Goal: Task Accomplishment & Management: Manage account settings

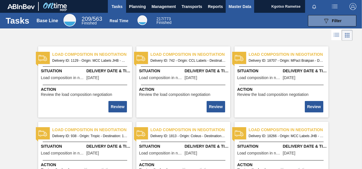
click at [248, 8] on span "Master Data" at bounding box center [240, 6] width 22 height 7
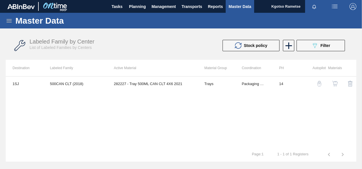
click at [7, 22] on icon at bounding box center [9, 20] width 7 height 7
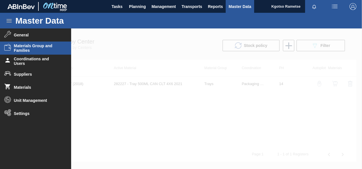
click at [36, 50] on span "Materials Group and Families" at bounding box center [37, 48] width 47 height 9
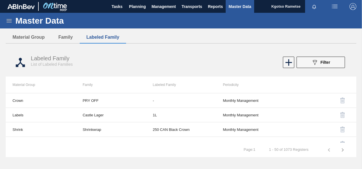
click at [11, 23] on icon at bounding box center [9, 20] width 7 height 7
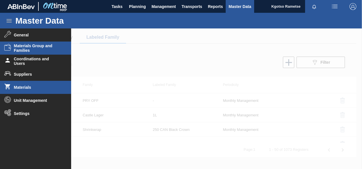
click at [28, 87] on span "Materials" at bounding box center [37, 87] width 47 height 5
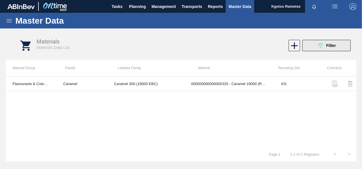
click at [326, 41] on button "089F7B8B-B2A5-4AFE-B5C0-19BA573D28AC Filter" at bounding box center [326, 45] width 48 height 11
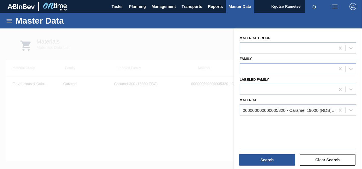
drag, startPoint x: 122, startPoint y: 83, endPoint x: 112, endPoint y: 65, distance: 21.0
click at [121, 81] on div at bounding box center [181, 112] width 362 height 169
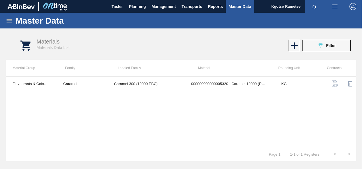
click at [6, 20] on icon at bounding box center [9, 20] width 7 height 7
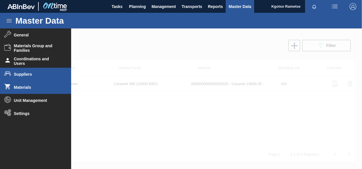
click at [30, 77] on li "Suppliers" at bounding box center [35, 74] width 71 height 13
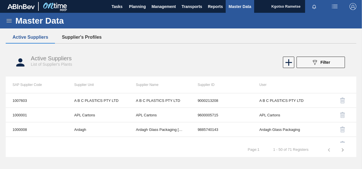
click at [99, 39] on button "Supplier's Profiles" at bounding box center [82, 37] width 54 height 12
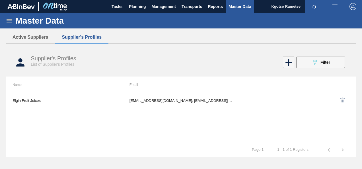
click at [318, 62] on div "089F7B8B-B2A5-4AFE-B5C0-19BA573D28AC Filter" at bounding box center [320, 62] width 19 height 7
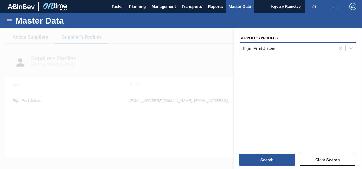
click at [265, 48] on div "Elgin Fruit Juices" at bounding box center [259, 48] width 32 height 5
type Profiles "henk"
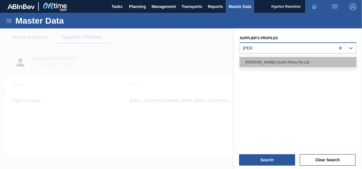
click at [261, 65] on div "[PERSON_NAME] South Africa Pty Ltd" at bounding box center [298, 62] width 117 height 11
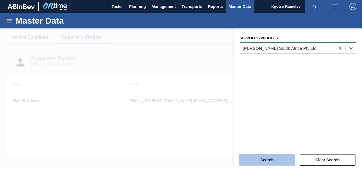
click at [257, 157] on button "Search" at bounding box center [267, 159] width 56 height 11
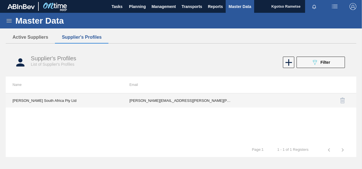
click at [174, 95] on td "trevor.bolton@henkel.com; utsales.orders@henkel.com; hasan.mulla@henkel.com; lo…" at bounding box center [181, 100] width 117 height 14
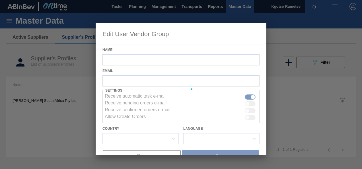
type input "[PERSON_NAME] South Africa Pty Ltd"
checkbox input "true"
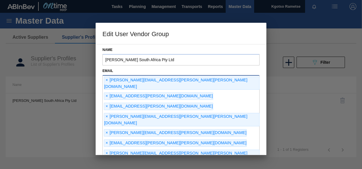
click at [176, 120] on div "× trevor.bolton@henkel.com × utsales.orders@henkel.com × hasan.mulla@henkel.com…" at bounding box center [180, 138] width 157 height 126
paste input "walter.moyakamela@henkel.com"
type input "walter.moyakamela@henkel.com"
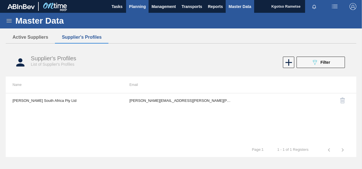
click at [139, 5] on span "Planning" at bounding box center [137, 6] width 17 height 7
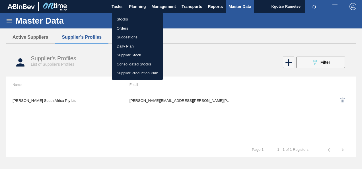
click at [133, 17] on li "Stocks" at bounding box center [137, 19] width 51 height 9
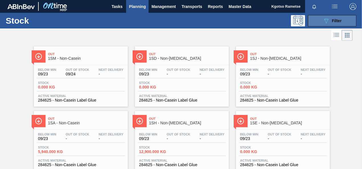
click at [330, 18] on div "089F7B8B-B2A5-4AFE-B5C0-19BA573D28AC Filter" at bounding box center [332, 20] width 19 height 7
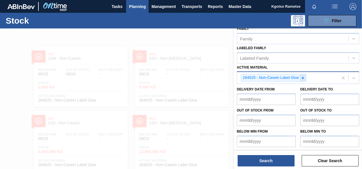
click at [303, 78] on icon at bounding box center [303, 78] width 4 height 4
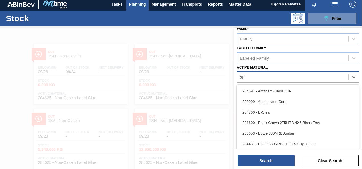
scroll to position [3, 0]
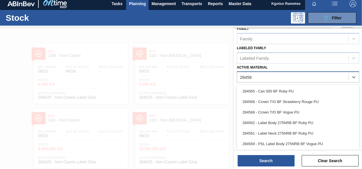
type Material "284562"
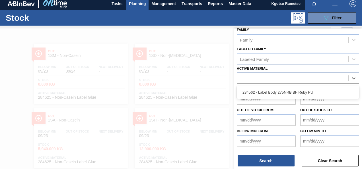
scroll to position [103, 0]
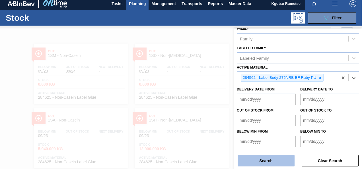
click at [272, 158] on button "Search" at bounding box center [266, 160] width 57 height 11
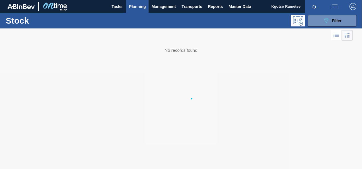
scroll to position [0, 0]
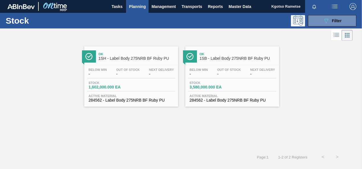
click at [221, 61] on div "Ok 1SB - Label Body 275NRB BF Ruby PU" at bounding box center [238, 56] width 77 height 13
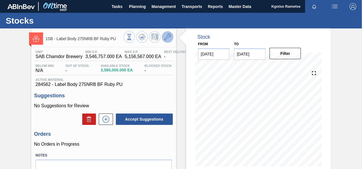
click at [169, 36] on icon at bounding box center [167, 37] width 7 height 7
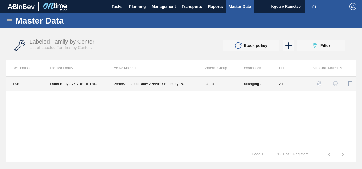
click at [157, 84] on td "284562 - Label Body 275NRB BF Ruby PU" at bounding box center [152, 84] width 91 height 14
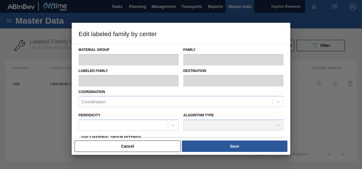
type input "Labels"
type input "275"
type input "Label Body 275NRB BF Ruby PU"
type input "1SB - SAB Chamdor Brewery"
type input "21"
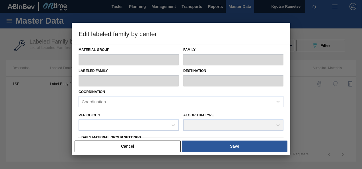
type input "3,546,757"
type input "5,156,567"
type input "100"
type input "5,156,567.000"
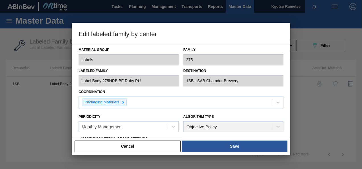
click at [73, 93] on div "Material Group Labels Family 275 Labeled Family Label Body 275NRB BF Ruby PU De…" at bounding box center [181, 91] width 219 height 94
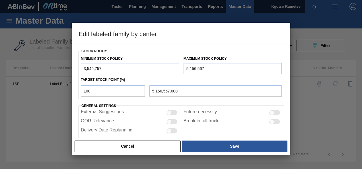
scroll to position [158, 0]
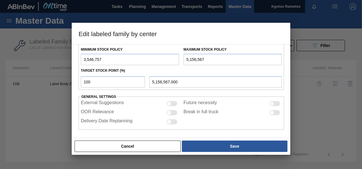
click at [187, 57] on input "5,156,567" at bounding box center [233, 59] width 98 height 11
type input "9,156,567"
type input "9,156,567.000"
type input "9,156,567"
click at [85, 57] on input "3,546,757" at bounding box center [130, 59] width 98 height 11
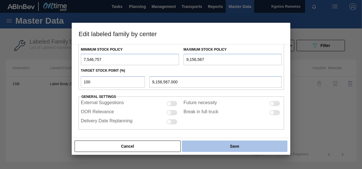
type input "7,546,757"
click at [233, 148] on button "Save" at bounding box center [235, 146] width 106 height 11
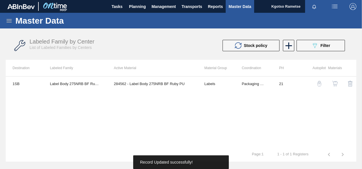
click at [333, 82] on img "button" at bounding box center [335, 84] width 6 height 6
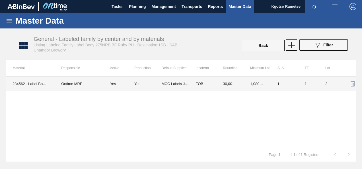
click at [238, 84] on td "30,000.000" at bounding box center [229, 84] width 27 height 14
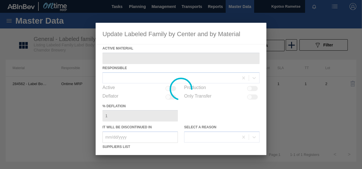
type Material "284562 - Label Body 275NRB BF Ruby PU"
checkbox input "true"
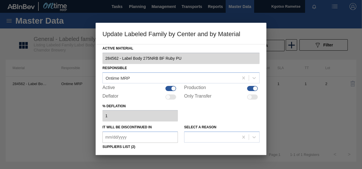
click at [206, 109] on div "% deflation 1" at bounding box center [180, 112] width 157 height 20
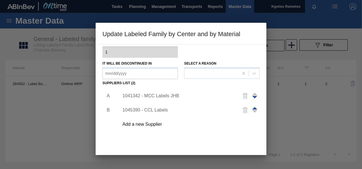
scroll to position [68, 0]
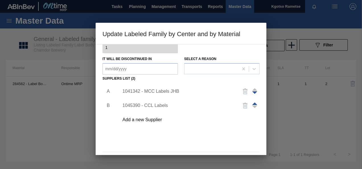
click at [143, 91] on div "1041342 - MCC Labels JHB" at bounding box center [178, 91] width 112 height 5
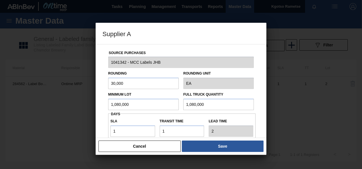
click at [130, 104] on input "1,080,000" at bounding box center [143, 104] width 71 height 11
click at [130, 104] on input "1,260,000" at bounding box center [143, 104] width 71 height 11
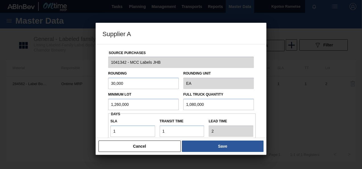
type input "1,260,000"
click at [194, 106] on input "1,080,000" at bounding box center [218, 104] width 71 height 11
paste input "26"
type input "1,260,000"
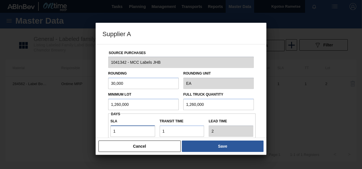
drag, startPoint x: 130, startPoint y: 130, endPoint x: 41, endPoint y: 123, distance: 89.3
click at [41, 123] on div "Supplier A Source Purchases 1041342 - MCC Labels JHB Rounding 30,000 Rounding U…" at bounding box center [181, 84] width 362 height 169
type input "0"
type input "1"
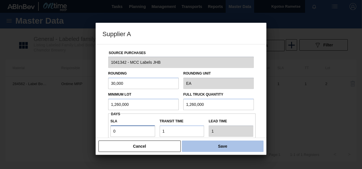
type input "0"
click at [194, 149] on button "Save" at bounding box center [223, 146] width 82 height 11
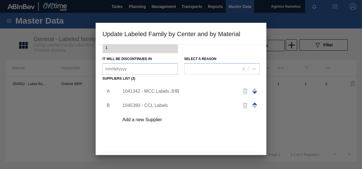
click at [207, 143] on div "A B 1041342 - MCC Labels JHB 1045390 - CCL Labels Add a new Supplier" at bounding box center [180, 116] width 157 height 67
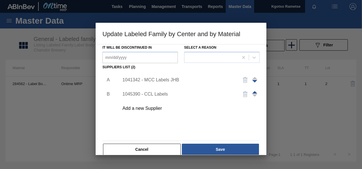
scroll to position [87, 0]
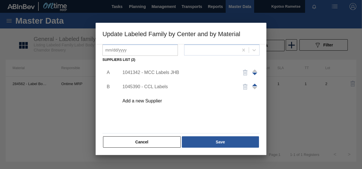
click at [207, 143] on button "Save" at bounding box center [220, 141] width 77 height 11
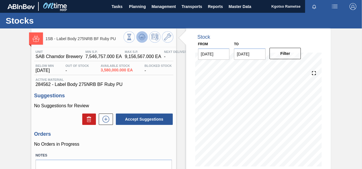
click at [143, 40] on icon at bounding box center [142, 37] width 7 height 7
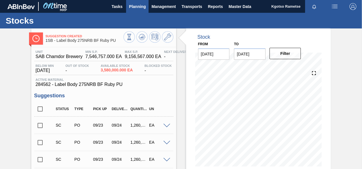
click at [138, 8] on span "Planning" at bounding box center [137, 6] width 17 height 7
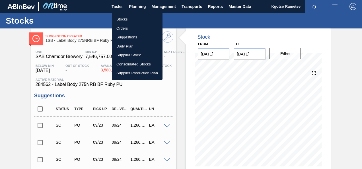
click at [134, 19] on li "Stocks" at bounding box center [137, 19] width 51 height 9
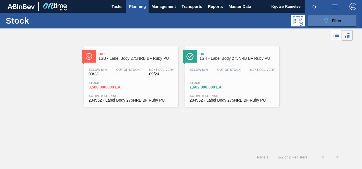
click at [344, 21] on button "089F7B8B-B2A5-4AFE-B5C0-19BA573D28AC Filter" at bounding box center [332, 20] width 48 height 11
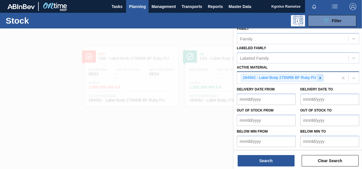
click at [320, 77] on icon at bounding box center [320, 78] width 2 height 2
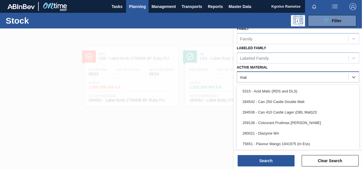
scroll to position [102, 0]
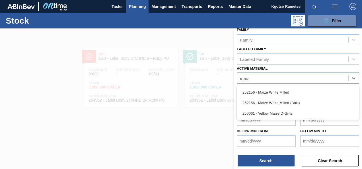
type Material "maize"
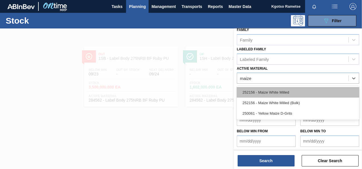
click at [277, 92] on div "252156 - Maize White Milled" at bounding box center [298, 92] width 122 height 11
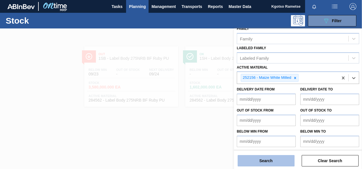
click at [266, 159] on button "Search" at bounding box center [266, 160] width 57 height 11
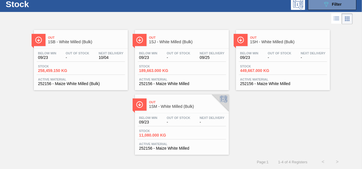
scroll to position [17, 0]
click at [321, 0] on button "089F7B8B-B2A5-4AFE-B5C0-19BA573D28AC Filter" at bounding box center [332, 4] width 48 height 11
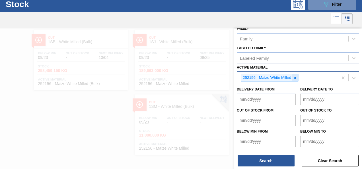
click at [294, 77] on icon at bounding box center [295, 78] width 4 height 4
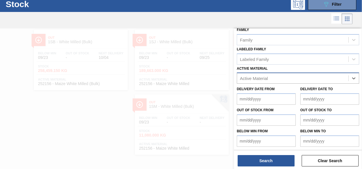
type Material "r"
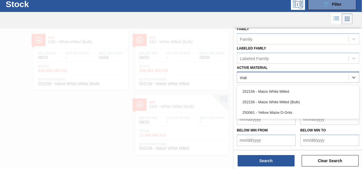
scroll to position [102, 0]
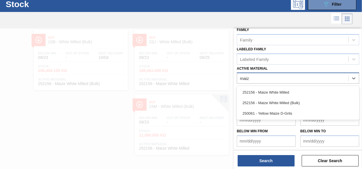
type Material "maize"
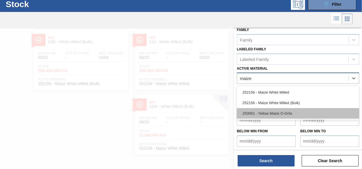
click at [280, 108] on div "250061 - Yellow Maize D-Grits" at bounding box center [298, 113] width 122 height 11
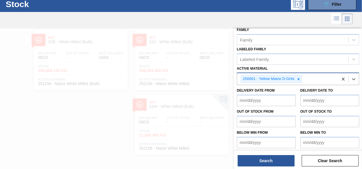
scroll to position [103, 0]
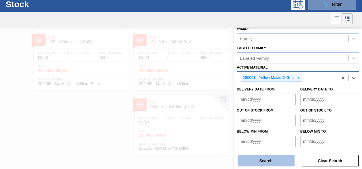
click at [267, 164] on button "Search" at bounding box center [266, 160] width 57 height 11
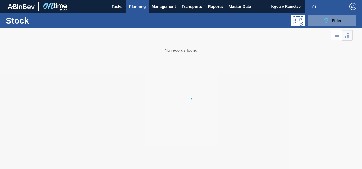
scroll to position [0, 0]
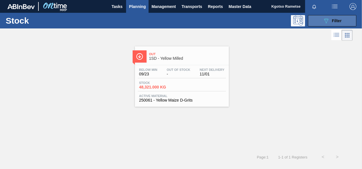
click at [334, 23] on div "089F7B8B-B2A5-4AFE-B5C0-19BA573D28AC Filter" at bounding box center [332, 20] width 19 height 7
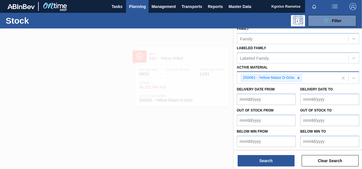
click at [298, 74] on div "250061 - Yellow Maize D-Grits" at bounding box center [271, 78] width 61 height 8
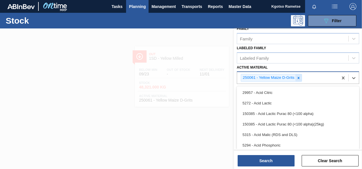
click at [298, 75] on div at bounding box center [298, 77] width 6 height 7
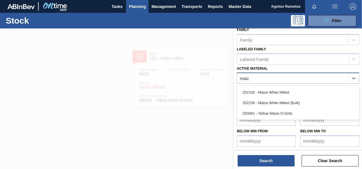
type Material "maize"
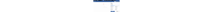
scroll to position [103, 0]
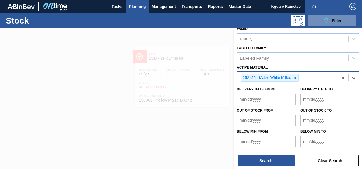
click at [254, 168] on div "Stock Status Stock Status Source Source Destination Destination Coordination Co…" at bounding box center [298, 99] width 128 height 142
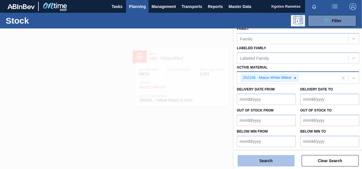
click at [256, 162] on button "Search" at bounding box center [266, 160] width 57 height 11
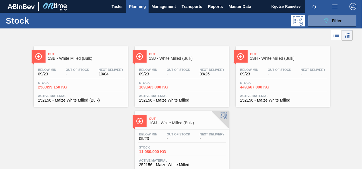
click at [113, 139] on div "Out 1SB - White Milled (Bulk) Below Min 09/23 Out Of Stock - Next Delivery 10/0…" at bounding box center [181, 106] width 362 height 129
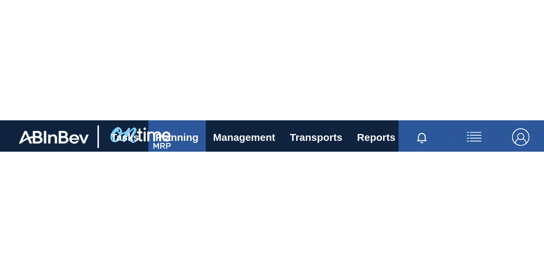
scroll to position [2, 0]
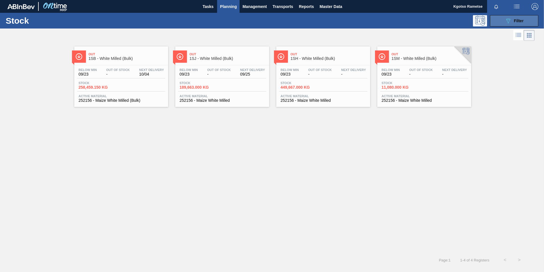
click at [362, 23] on div "089F7B8B-B2A5-4AFE-B5C0-19BA573D28AC Filter" at bounding box center [514, 20] width 19 height 7
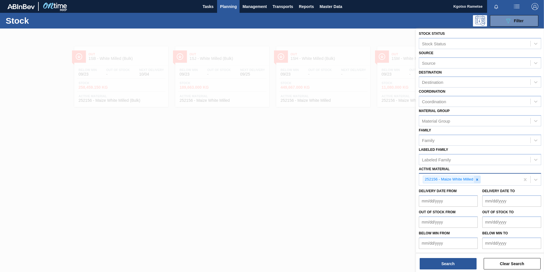
scroll to position [0, 0]
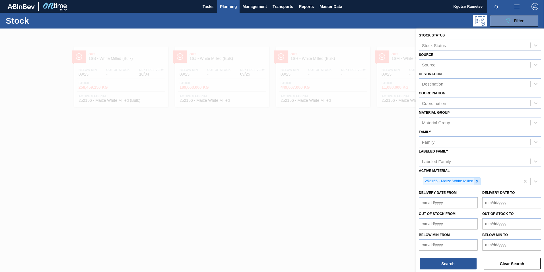
click at [362, 169] on icon at bounding box center [477, 181] width 4 height 4
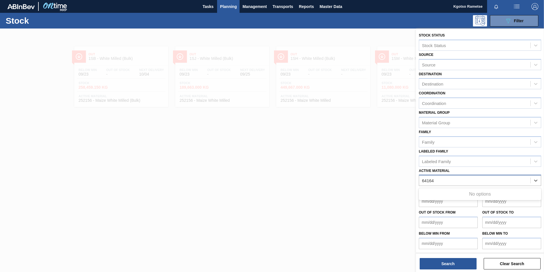
type Material "64164"
click at [362, 169] on div at bounding box center [272, 164] width 544 height 272
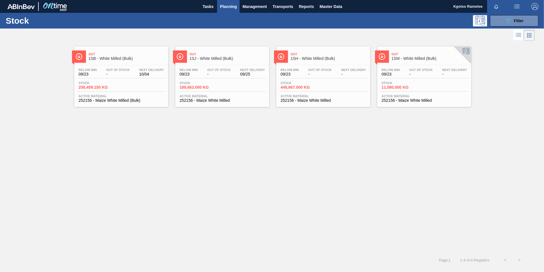
click at [227, 5] on span "Planning" at bounding box center [228, 6] width 17 height 7
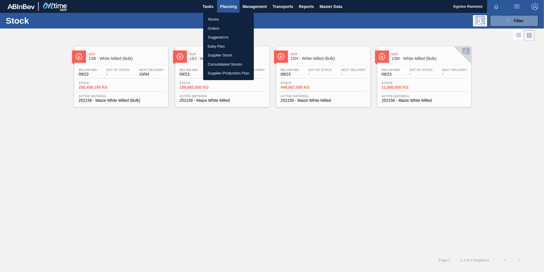
click at [217, 21] on li "Stocks" at bounding box center [228, 19] width 51 height 9
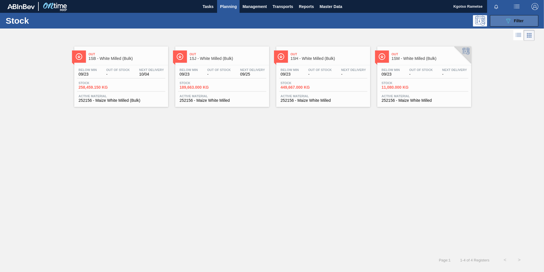
click at [362, 19] on span "Filter" at bounding box center [519, 21] width 10 height 5
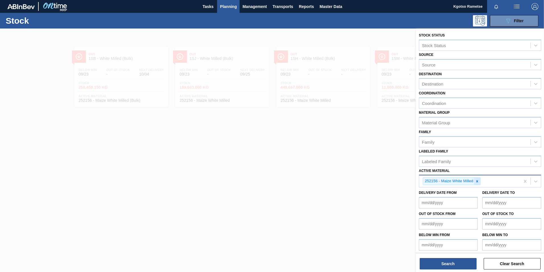
click at [362, 169] on div at bounding box center [477, 180] width 6 height 7
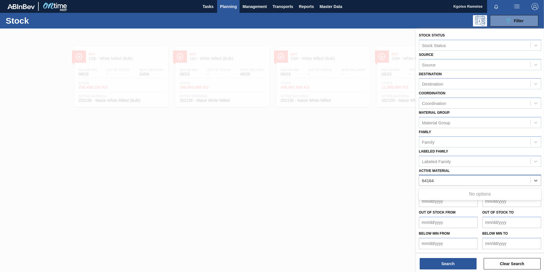
type Material "64164"
click at [362, 37] on div "Stock Status Stock Status" at bounding box center [480, 40] width 122 height 19
click at [138, 92] on div at bounding box center [272, 164] width 544 height 272
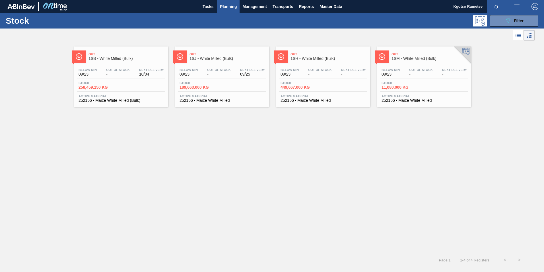
click at [510, 12] on button "button" at bounding box center [517, 6] width 18 height 13
drag, startPoint x: 494, startPoint y: 54, endPoint x: 512, endPoint y: 26, distance: 33.7
click at [494, 53] on div at bounding box center [272, 136] width 544 height 272
click at [513, 22] on div "089F7B8B-B2A5-4AFE-B5C0-19BA573D28AC Filter" at bounding box center [514, 20] width 19 height 7
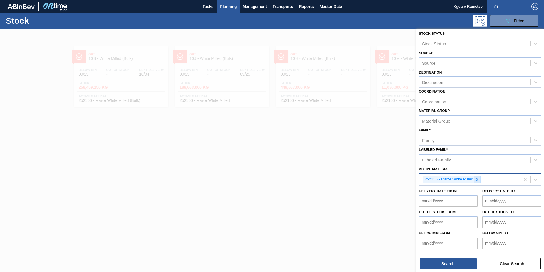
click at [478, 178] on icon at bounding box center [477, 179] width 4 height 4
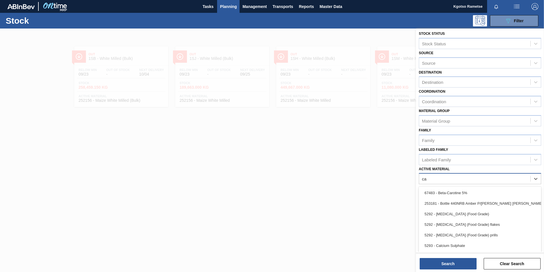
type Material "cau"
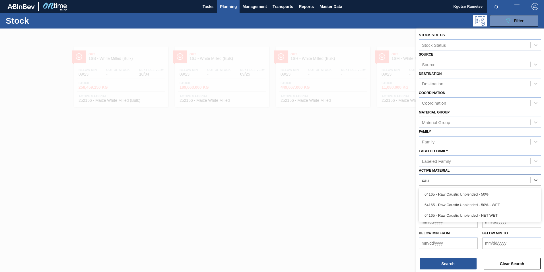
scroll to position [0, 0]
click at [473, 196] on div "64165 - Raw Caustic Unblended - 50%" at bounding box center [480, 194] width 122 height 11
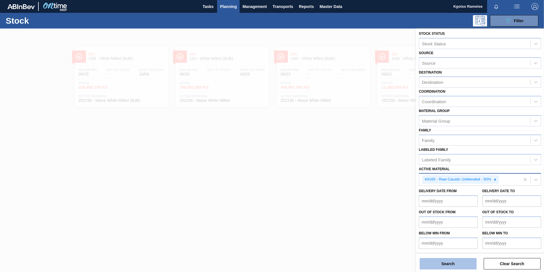
click at [455, 264] on button "Search" at bounding box center [448, 263] width 57 height 11
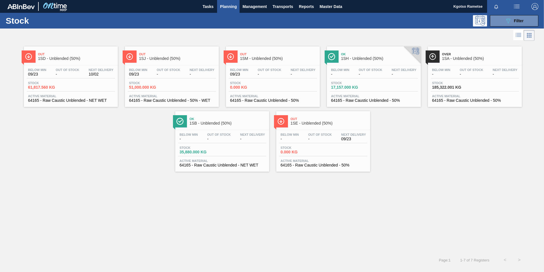
click at [85, 57] on span "1SD - Unblended (50%)" at bounding box center [76, 58] width 77 height 4
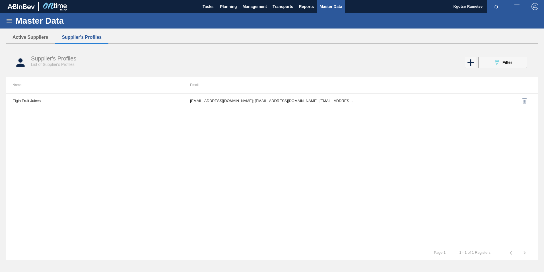
click at [536, 6] on img "button" at bounding box center [535, 6] width 7 height 7
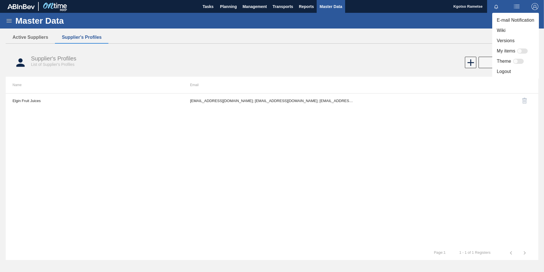
click at [513, 73] on li "Logout" at bounding box center [515, 71] width 47 height 10
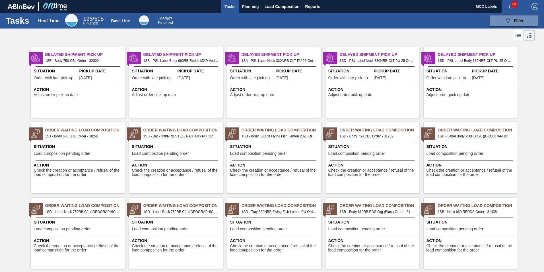
click at [537, 8] on img "button" at bounding box center [535, 6] width 7 height 7
click at [515, 58] on ul "Wiki Upload Commitments Theme Logout" at bounding box center [513, 36] width 54 height 46
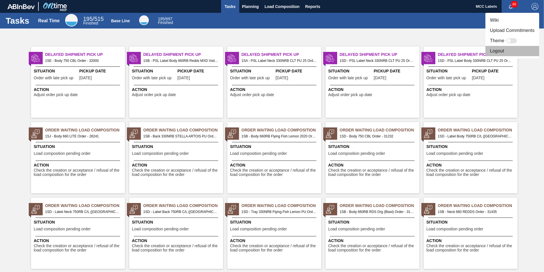
click at [508, 54] on li "Logout" at bounding box center [513, 51] width 54 height 10
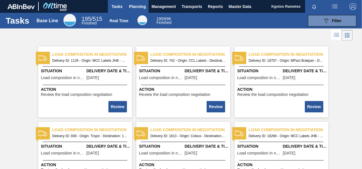
click at [139, 3] on button "Planning" at bounding box center [137, 6] width 22 height 13
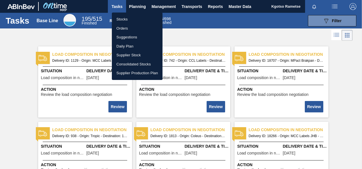
drag, startPoint x: 132, startPoint y: 16, endPoint x: 149, endPoint y: 23, distance: 18.6
click at [132, 16] on li "Stocks" at bounding box center [137, 19] width 51 height 9
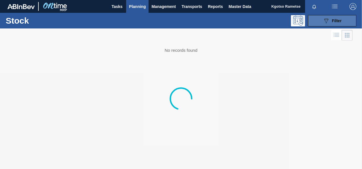
click at [338, 20] on span "Filter" at bounding box center [337, 21] width 10 height 5
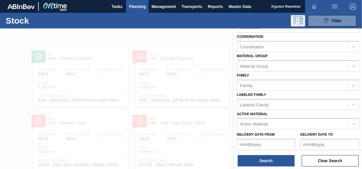
scroll to position [102, 0]
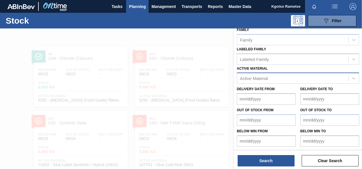
click at [250, 82] on div "Active Material" at bounding box center [298, 78] width 122 height 11
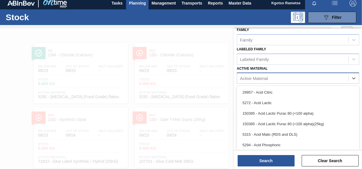
scroll to position [4, 0]
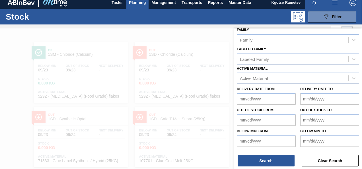
click at [160, 17] on div "089F7B8B-B2A5-4AFE-B5C0-19BA573D28AC Filter" at bounding box center [221, 16] width 275 height 11
click at [138, 2] on span "Planning" at bounding box center [137, 2] width 17 height 7
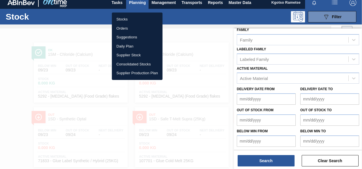
click at [125, 28] on li "Orders" at bounding box center [137, 28] width 51 height 9
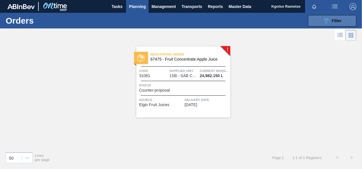
click at [327, 19] on icon at bounding box center [326, 21] width 4 height 5
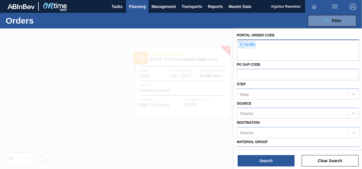
click at [243, 42] on span "×" at bounding box center [241, 44] width 5 height 7
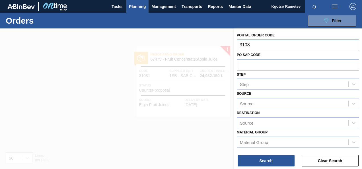
type input "31081"
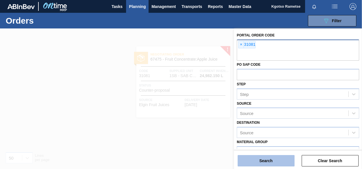
click at [245, 158] on button "Search" at bounding box center [266, 160] width 57 height 11
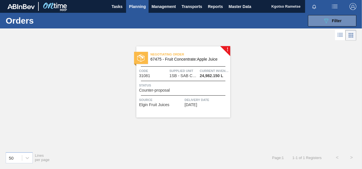
click at [351, 8] on img "button" at bounding box center [353, 6] width 7 height 7
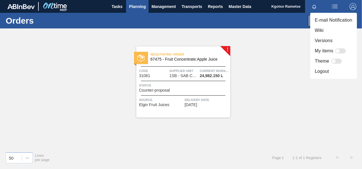
click at [246, 6] on div at bounding box center [181, 84] width 362 height 169
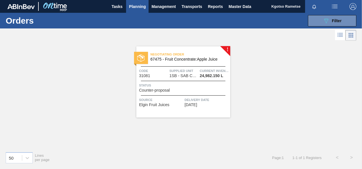
click at [246, 0] on body "Tasks Planning Management Transports Reports Master Data Kgotso Rametse Mark al…" at bounding box center [181, 0] width 362 height 0
click at [246, 6] on span "Master Data" at bounding box center [240, 6] width 22 height 7
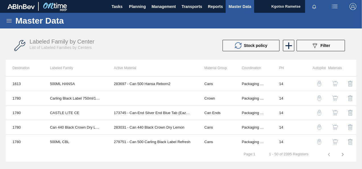
click at [8, 19] on icon at bounding box center [9, 20] width 7 height 7
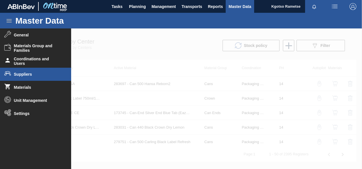
click at [31, 78] on li "Suppliers" at bounding box center [35, 74] width 71 height 13
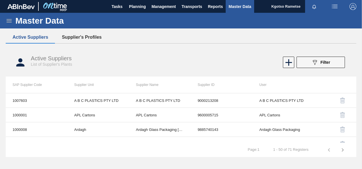
click at [93, 36] on button "Supplier's Profiles" at bounding box center [82, 37] width 54 height 12
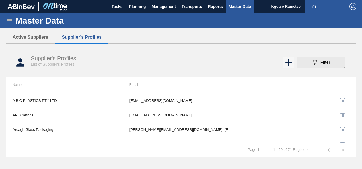
click at [318, 61] on div "089F7B8B-B2A5-4AFE-B5C0-19BA573D28AC Filter" at bounding box center [320, 62] width 19 height 7
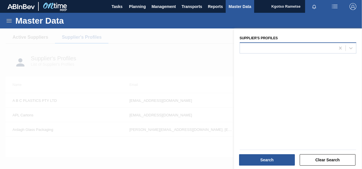
click at [277, 42] on div at bounding box center [298, 47] width 117 height 11
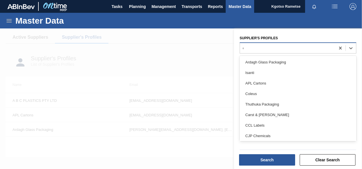
type Profiles "el"
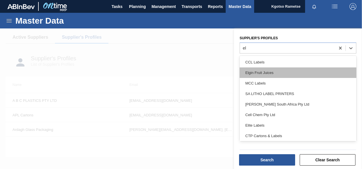
click at [262, 73] on div "Elgin Fruit Juices" at bounding box center [298, 72] width 117 height 11
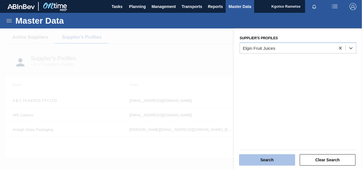
click at [271, 161] on button "Search" at bounding box center [267, 159] width 56 height 11
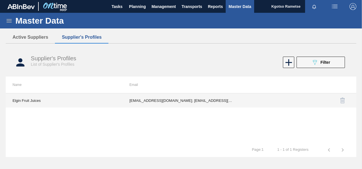
click at [169, 101] on td "mariev@efj.co.za; celestel@afp.co.za; clesch@wcfp.co.za; asteenkamp@wcfp.co.za" at bounding box center [181, 100] width 117 height 14
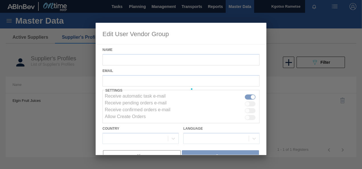
type input "Elgin Fruit Juices"
checkbox input "true"
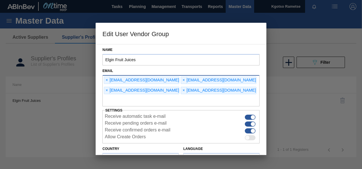
click at [138, 98] on input "text" at bounding box center [180, 101] width 157 height 11
type input "kgotso.rametse201@gmail.com"
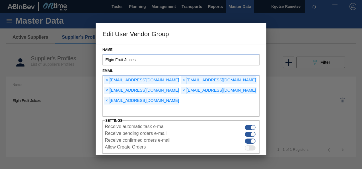
click at [264, 134] on div "Name Elgin Fruit Juices Email × mariev@efj.co.za × celestel@afp.co.za × clesch@…" at bounding box center [181, 99] width 171 height 111
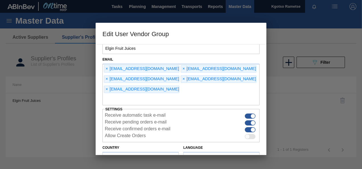
scroll to position [23, 0]
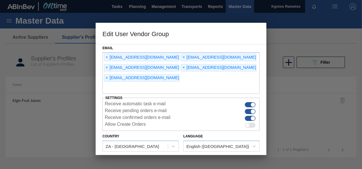
click at [226, 158] on button "Save" at bounding box center [220, 163] width 77 height 11
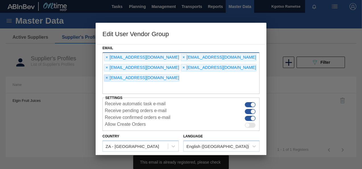
click at [110, 75] on span "×" at bounding box center [106, 78] width 5 height 7
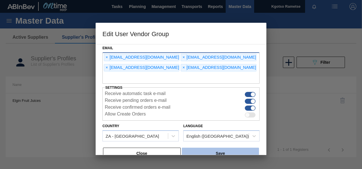
click at [205, 150] on button "Save" at bounding box center [220, 153] width 77 height 11
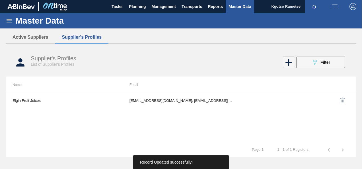
click at [326, 58] on button "089F7B8B-B2A5-4AFE-B5C0-19BA573D28AC Filter" at bounding box center [321, 62] width 48 height 11
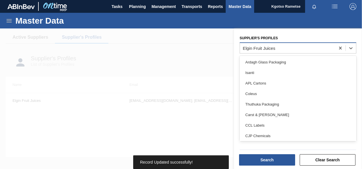
click at [300, 44] on div "Elgin Fruit Juices" at bounding box center [287, 48] width 95 height 8
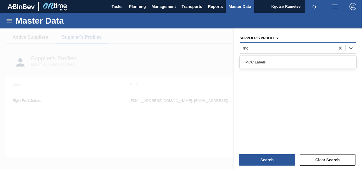
type Profiles "mcc"
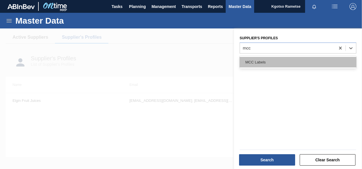
click at [281, 62] on div "MCC Labels" at bounding box center [298, 62] width 117 height 11
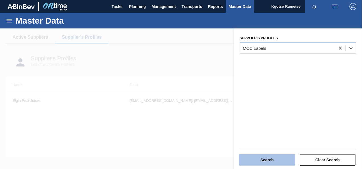
click at [246, 164] on button "Search" at bounding box center [267, 159] width 56 height 11
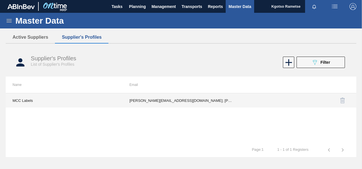
click at [213, 106] on td "Shantal.Mynhardt@mcclabel.com; Troy.Cochran@mcclabel.com; palomaromaa@gmail.com…" at bounding box center [181, 100] width 117 height 14
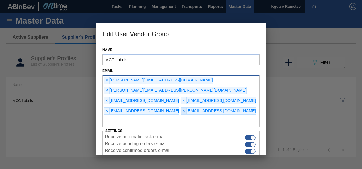
click at [181, 108] on span "×" at bounding box center [183, 111] width 5 height 7
click at [98, 127] on div "Name MCC Labels Email × Shantal.Mynhardt@mcclabel.com × Troy.Cochran@mcclabel.c…" at bounding box center [181, 99] width 171 height 111
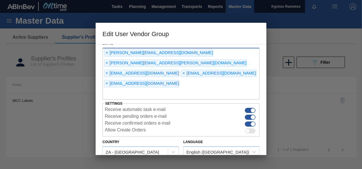
scroll to position [44, 0]
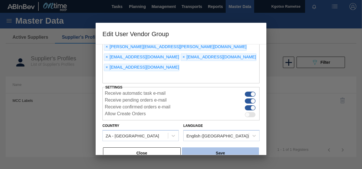
click at [231, 147] on button "Save" at bounding box center [220, 152] width 77 height 11
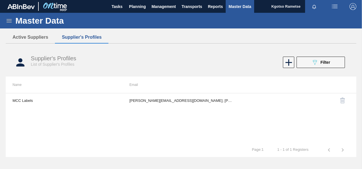
click at [314, 68] on div "Supplier's Profiles List of Supplier's Profiles 089F7B8B-B2A5-4AFE-B5C0-19BA573…" at bounding box center [181, 62] width 351 height 21
click at [315, 65] on icon "089F7B8B-B2A5-4AFE-B5C0-19BA573D28AC" at bounding box center [314, 62] width 7 height 7
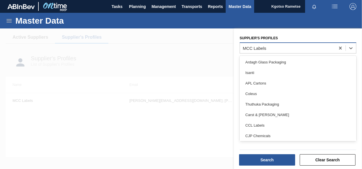
click at [262, 48] on div "MCC Labels" at bounding box center [255, 48] width 24 height 5
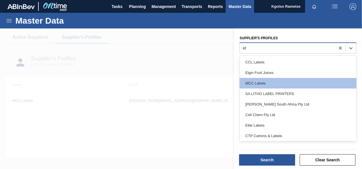
type Profiles "elg"
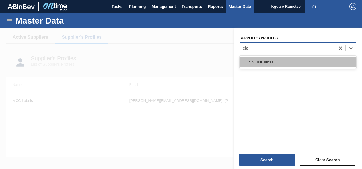
click at [260, 61] on div "Elgin Fruit Juices" at bounding box center [298, 62] width 117 height 11
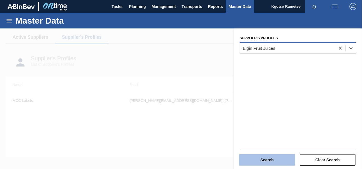
click at [261, 162] on button "Search" at bounding box center [267, 159] width 56 height 11
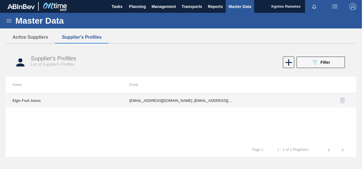
click at [175, 97] on td "mariev@efj.co.za; celestel@afp.co.za; clesch@wcfp.co.za; asteenkamp@wcfp.co.za" at bounding box center [181, 100] width 117 height 14
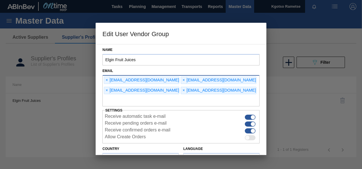
click at [160, 96] on input "text" at bounding box center [180, 101] width 157 height 11
type input "kgotso.rametse201@gmail.com"
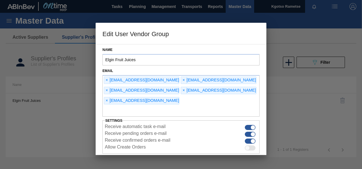
click at [100, 110] on div "Name Elgin Fruit Juices Email × mariev@efj.co.za × celestel@afp.co.za × clesch@…" at bounding box center [181, 99] width 171 height 111
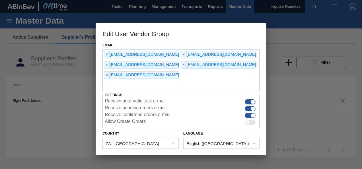
scroll to position [34, 0]
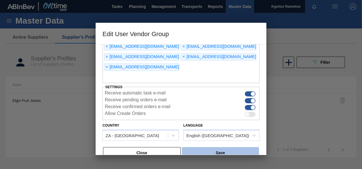
click at [237, 147] on button "Save" at bounding box center [220, 152] width 77 height 11
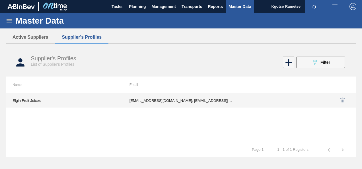
click at [186, 101] on td "mariev@efj.co.za; celestel@afp.co.za; clesch@wcfp.co.za; asteenkamp@wcfp.co.za;…" at bounding box center [181, 100] width 117 height 14
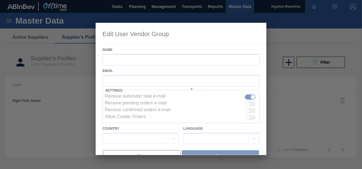
type input "Elgin Fruit Juices"
checkbox input "true"
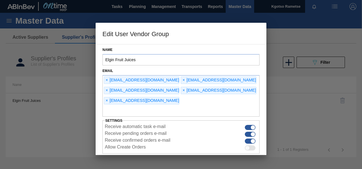
click at [98, 115] on div "Name Elgin Fruit Juices Email × mariev@efj.co.za × celestel@afp.co.za × clesch@…" at bounding box center [181, 99] width 171 height 111
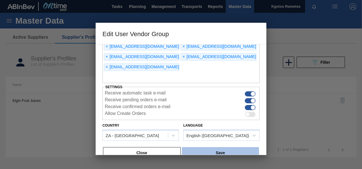
click at [219, 147] on button "Save" at bounding box center [220, 152] width 77 height 11
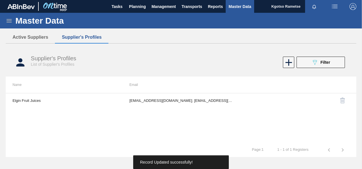
click at [354, 6] on img "button" at bounding box center [353, 6] width 7 height 7
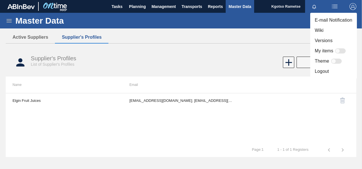
click at [317, 72] on li "Logout" at bounding box center [333, 71] width 47 height 10
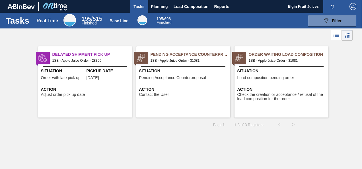
click at [184, 63] on span "1SB - Apple Juice Order - 31081" at bounding box center [188, 60] width 75 height 6
click at [267, 63] on span "1SB - Apple Juice Order - 31081" at bounding box center [286, 60] width 75 height 6
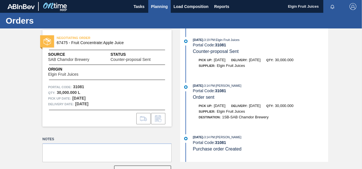
click at [164, 3] on span "Planning" at bounding box center [159, 6] width 17 height 7
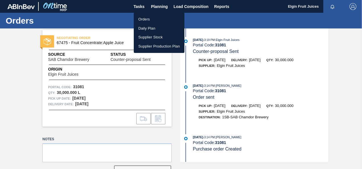
click at [148, 18] on li "Orders" at bounding box center [159, 19] width 51 height 9
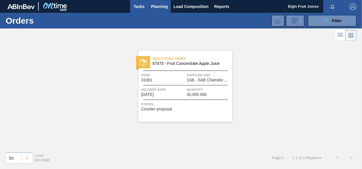
click at [146, 7] on button "Tasks" at bounding box center [139, 6] width 18 height 13
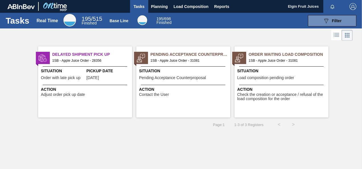
click at [173, 63] on span "1SB - Apple Juice Order - 31081" at bounding box center [188, 60] width 75 height 6
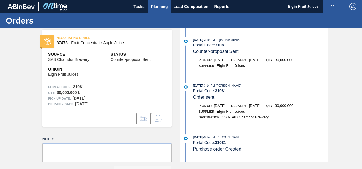
click at [162, 8] on span "Planning" at bounding box center [159, 6] width 17 height 7
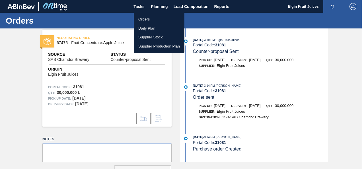
click at [140, 22] on li "Orders" at bounding box center [159, 19] width 51 height 9
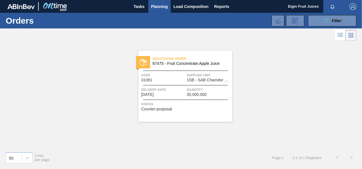
click at [157, 6] on span "Planning" at bounding box center [159, 6] width 17 height 7
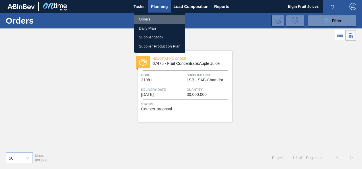
click at [152, 17] on li "Orders" at bounding box center [159, 19] width 51 height 9
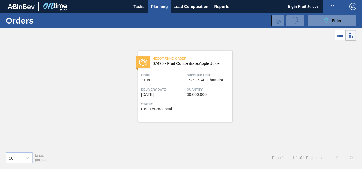
click at [155, 1] on button "Planning" at bounding box center [159, 6] width 22 height 13
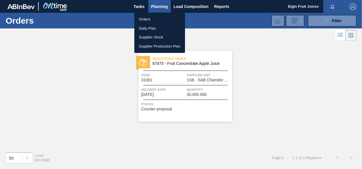
click at [139, 7] on div at bounding box center [181, 84] width 362 height 169
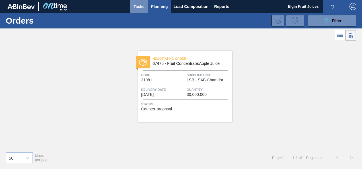
click at [139, 7] on span "Tasks" at bounding box center [139, 6] width 13 height 7
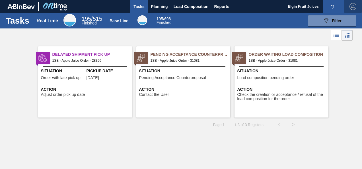
click at [354, 7] on img "button" at bounding box center [353, 6] width 7 height 7
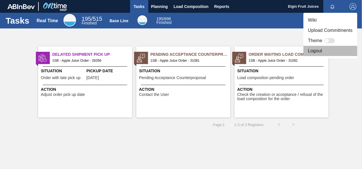
click at [321, 50] on li "Logout" at bounding box center [330, 51] width 54 height 10
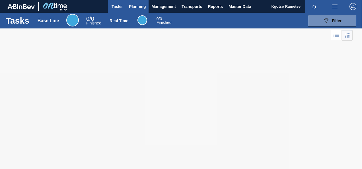
click at [139, 6] on span "Planning" at bounding box center [137, 6] width 17 height 7
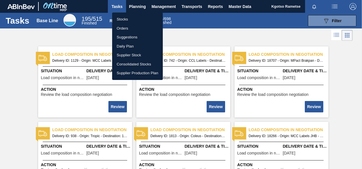
click at [176, 44] on div at bounding box center [181, 84] width 362 height 169
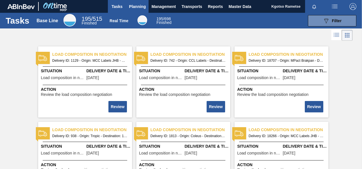
click at [142, 6] on span "Planning" at bounding box center [137, 6] width 17 height 7
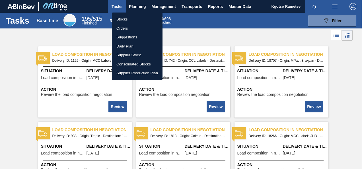
click at [128, 19] on li "Stocks" at bounding box center [137, 19] width 51 height 9
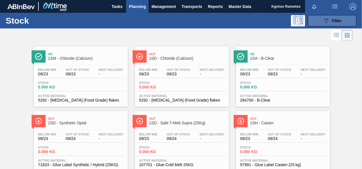
click at [345, 23] on button "089F7B8B-B2A5-4AFE-B5C0-19BA573D28AC Filter" at bounding box center [332, 20] width 48 height 11
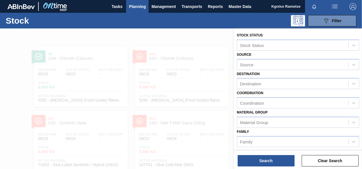
click at [176, 30] on div at bounding box center [181, 112] width 362 height 169
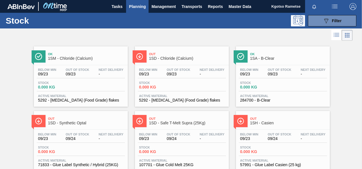
click at [132, 6] on span "Planning" at bounding box center [137, 6] width 17 height 7
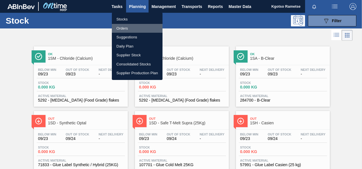
click at [132, 26] on li "Orders" at bounding box center [137, 28] width 51 height 9
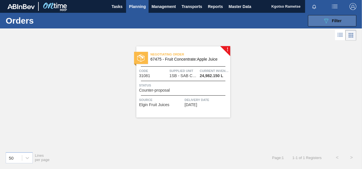
click at [335, 22] on span "Filter" at bounding box center [337, 21] width 10 height 5
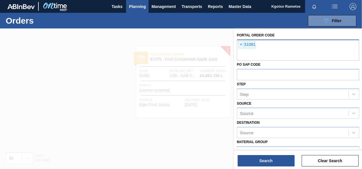
click at [257, 49] on div "× 31081" at bounding box center [298, 50] width 122 height 21
paste input "31223"
type input "31223"
click at [247, 52] on input "text" at bounding box center [298, 55] width 122 height 11
paste input "31224"
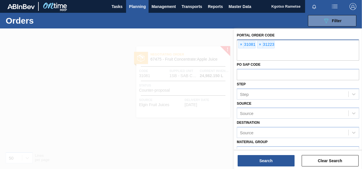
type input "31224"
click at [254, 56] on input "text" at bounding box center [298, 55] width 122 height 11
paste input "text"
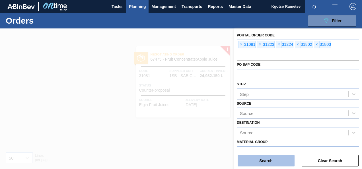
click at [263, 157] on button "Search" at bounding box center [266, 160] width 57 height 11
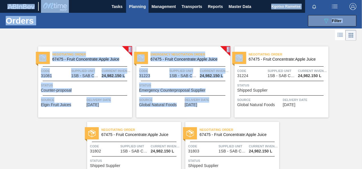
drag, startPoint x: 361, startPoint y: 97, endPoint x: 363, endPoint y: 123, distance: 26.3
click at [362, 0] on html "Tasks Planning Management Transports Reports Master Data Kgotso Rametse Mark al…" at bounding box center [181, 0] width 362 height 0
drag, startPoint x: 363, startPoint y: 123, endPoint x: 315, endPoint y: 153, distance: 56.5
click at [315, 153] on div "! Negotiating Order 67475 - Fruit Concentrate:Apple Juice Code 31081 Supplied U…" at bounding box center [181, 117] width 362 height 151
click at [338, 133] on div "! Negotiating Order 67475 - Fruit Concentrate:Apple Juice Code 31081 Supplied U…" at bounding box center [181, 117] width 362 height 151
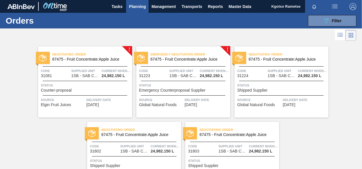
click at [287, 42] on div "Negotiating Order 67475 - Fruit Concentrate:Apple Juice Code 31224 Supplied Uni…" at bounding box center [279, 79] width 98 height 75
click at [352, 5] on img "button" at bounding box center [353, 6] width 7 height 7
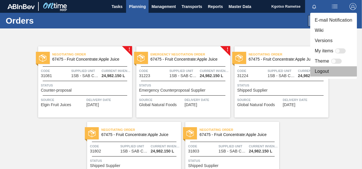
click at [330, 70] on li "Logout" at bounding box center [333, 71] width 47 height 10
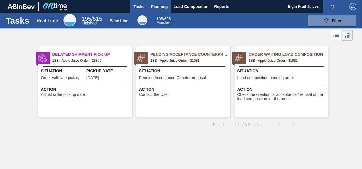
click at [157, 4] on span "Planning" at bounding box center [159, 6] width 17 height 7
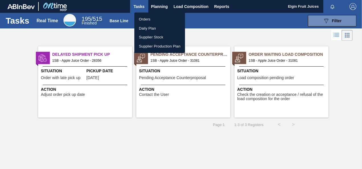
click at [186, 5] on div at bounding box center [181, 84] width 362 height 169
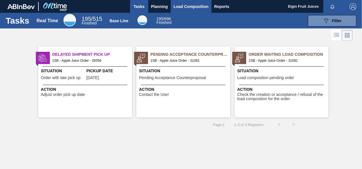
click at [186, 5] on span "Load Composition" at bounding box center [191, 6] width 35 height 7
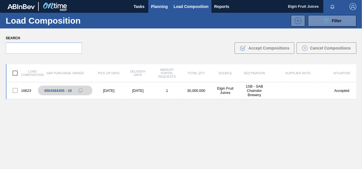
click at [161, 4] on span "Planning" at bounding box center [159, 6] width 17 height 7
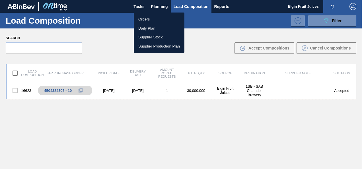
click at [157, 19] on li "Orders" at bounding box center [159, 19] width 51 height 9
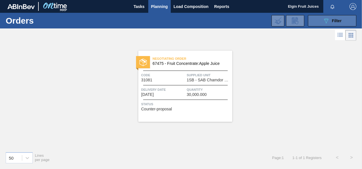
click at [331, 20] on div "089F7B8B-B2A5-4AFE-B5C0-19BA573D28AC Filter" at bounding box center [332, 20] width 19 height 7
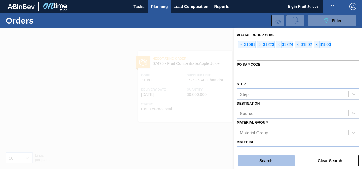
click at [276, 162] on button "Search" at bounding box center [266, 160] width 57 height 11
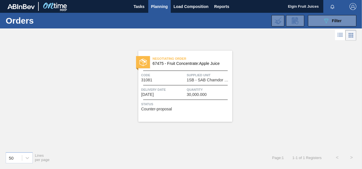
click at [198, 67] on div "Negotiating Order 67475 - Fruit Concentrate:Apple Juice" at bounding box center [185, 61] width 94 height 13
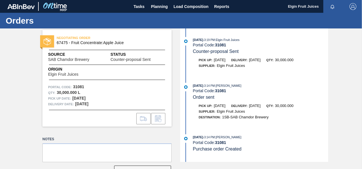
click at [354, 6] on img "button" at bounding box center [353, 6] width 7 height 7
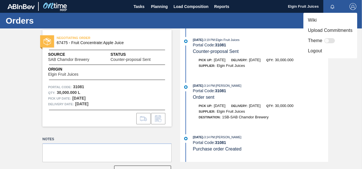
click at [321, 48] on li "Logout" at bounding box center [330, 51] width 54 height 10
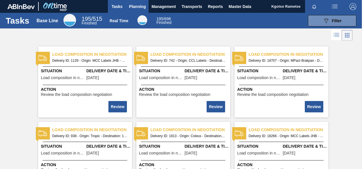
click at [133, 6] on span "Planning" at bounding box center [137, 6] width 17 height 7
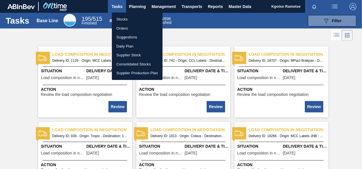
click at [134, 17] on li "Stocks" at bounding box center [137, 19] width 51 height 9
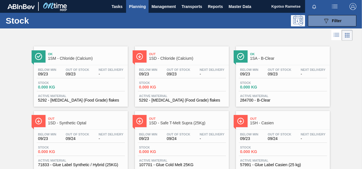
click at [136, 4] on span "Planning" at bounding box center [137, 6] width 17 height 7
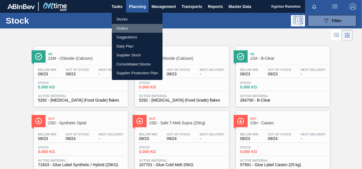
click at [130, 28] on li "Orders" at bounding box center [137, 28] width 51 height 9
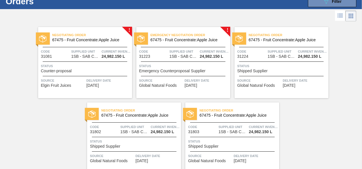
scroll to position [28, 0]
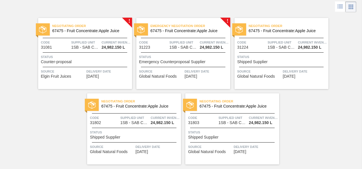
click at [260, 24] on span "Negotiating Order" at bounding box center [289, 26] width 80 height 6
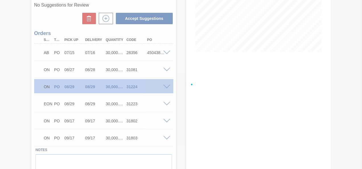
scroll to position [139, 0]
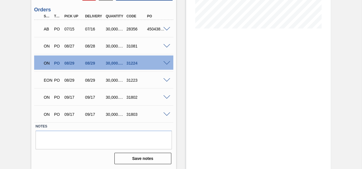
click at [165, 63] on span at bounding box center [166, 63] width 7 height 4
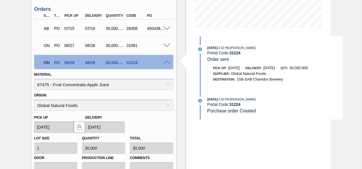
click at [166, 60] on div at bounding box center [167, 62] width 11 height 4
click at [165, 61] on span at bounding box center [166, 63] width 7 height 4
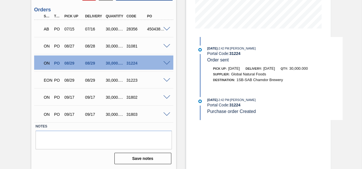
click at [166, 79] on span at bounding box center [166, 80] width 7 height 4
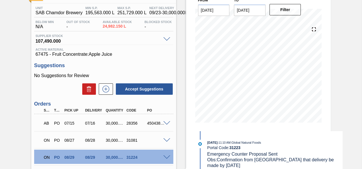
scroll to position [0, 0]
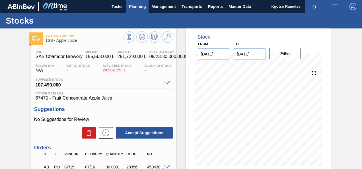
click at [140, 8] on span "Planning" at bounding box center [137, 6] width 17 height 7
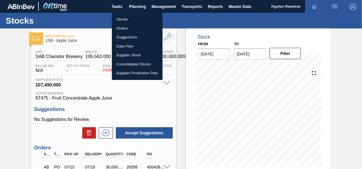
click at [146, 99] on div at bounding box center [181, 84] width 362 height 169
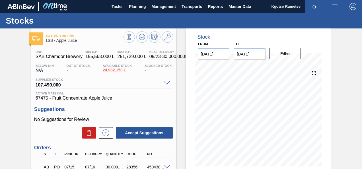
scroll to position [142, 0]
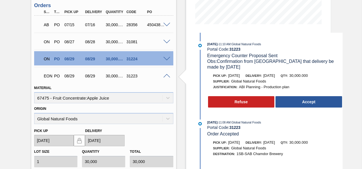
click at [167, 58] on span at bounding box center [166, 59] width 7 height 4
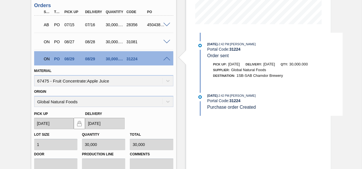
click at [167, 58] on span at bounding box center [166, 59] width 7 height 4
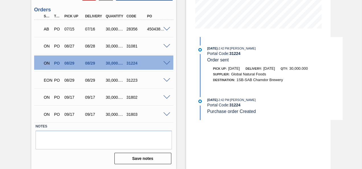
scroll to position [139, 0]
click at [163, 80] on span at bounding box center [166, 80] width 7 height 4
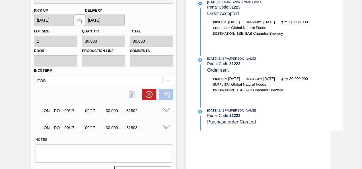
scroll to position [276, 0]
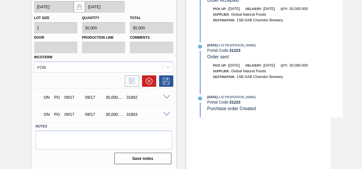
click at [167, 95] on div at bounding box center [167, 97] width 11 height 4
click at [167, 97] on span at bounding box center [166, 97] width 7 height 4
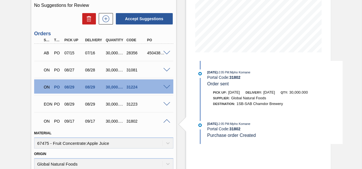
scroll to position [163, 0]
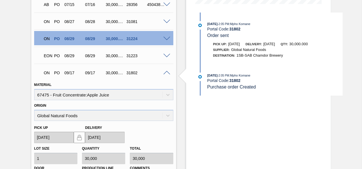
click at [167, 72] on span at bounding box center [166, 73] width 7 height 4
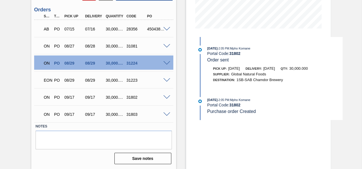
click at [165, 112] on span at bounding box center [166, 114] width 7 height 4
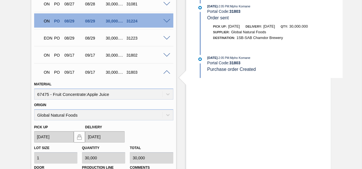
scroll to position [106, 0]
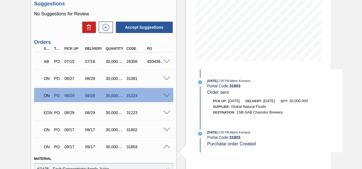
click at [167, 95] on span at bounding box center [166, 96] width 7 height 4
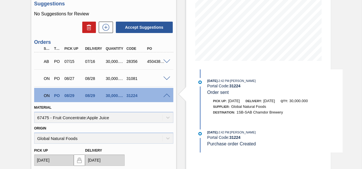
click at [168, 95] on span at bounding box center [166, 96] width 7 height 4
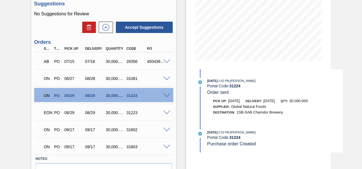
click at [166, 113] on span at bounding box center [166, 113] width 7 height 4
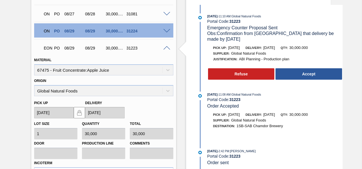
scroll to position [163, 0]
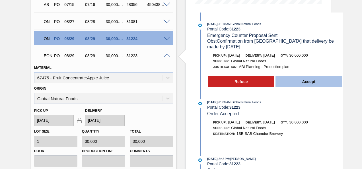
click at [299, 77] on button "Accept" at bounding box center [309, 81] width 67 height 11
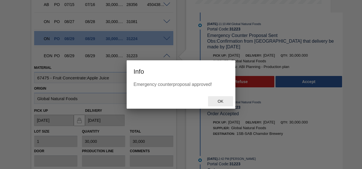
click at [220, 102] on span "Ok" at bounding box center [220, 101] width 15 height 5
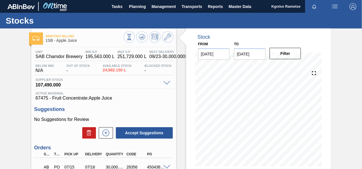
scroll to position [139, 0]
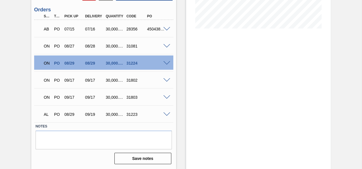
click at [167, 62] on span at bounding box center [166, 63] width 7 height 4
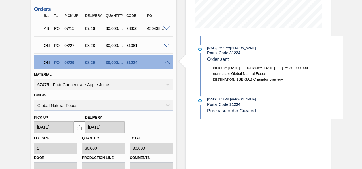
click at [167, 62] on span at bounding box center [166, 63] width 7 height 4
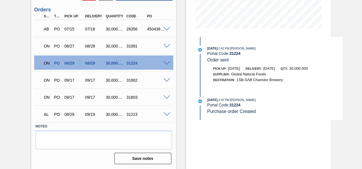
click at [166, 114] on span at bounding box center [166, 114] width 7 height 4
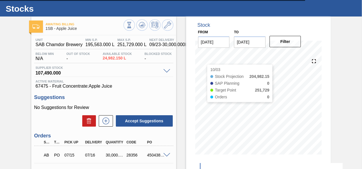
scroll to position [0, 0]
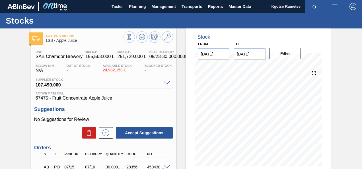
click at [350, 4] on img "button" at bounding box center [353, 6] width 7 height 7
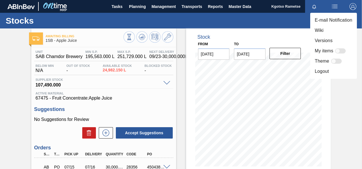
click at [316, 67] on li "Logout" at bounding box center [333, 71] width 47 height 10
click at [332, 96] on div at bounding box center [181, 84] width 362 height 169
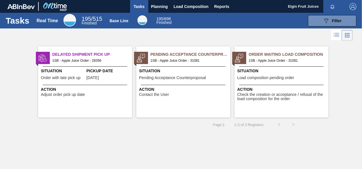
click at [351, 4] on img "button" at bounding box center [353, 6] width 7 height 7
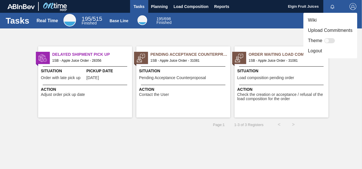
click at [325, 54] on li "Logout" at bounding box center [330, 51] width 54 height 10
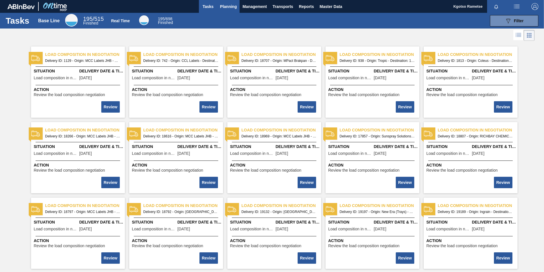
click at [229, 3] on button "Planning" at bounding box center [228, 6] width 22 height 13
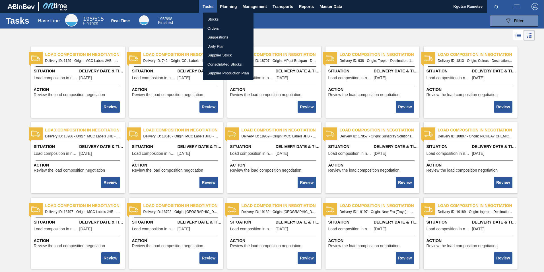
click at [224, 20] on li "Stocks" at bounding box center [228, 19] width 51 height 9
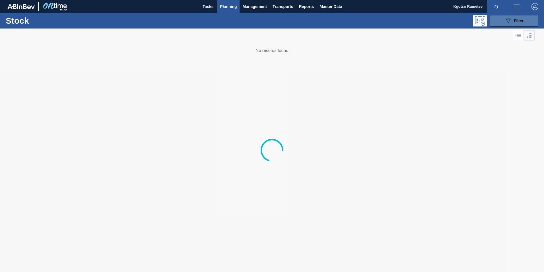
click at [504, 21] on button "089F7B8B-B2A5-4AFE-B5C0-19BA573D28AC Filter" at bounding box center [514, 20] width 48 height 11
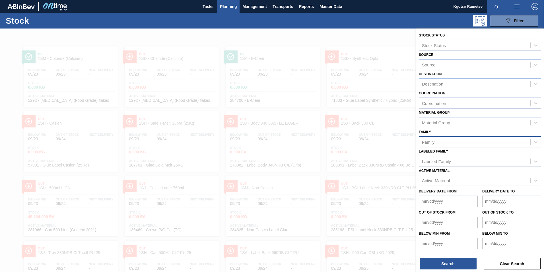
scroll to position [0, 0]
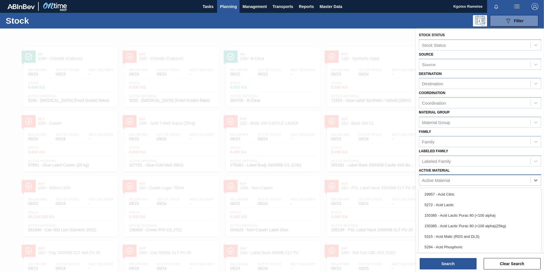
click at [460, 177] on div "Active Material" at bounding box center [474, 180] width 111 height 8
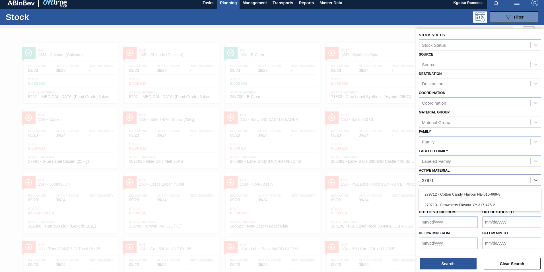
type Material "279712"
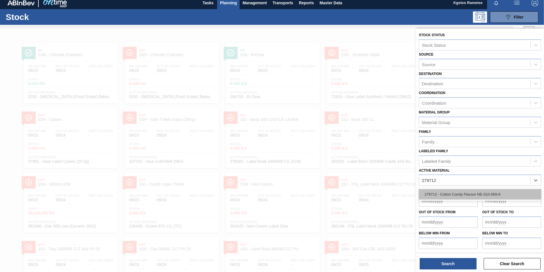
click at [452, 196] on div "279712 - Cotton Candy Flavour NE-010-669-8" at bounding box center [480, 194] width 122 height 11
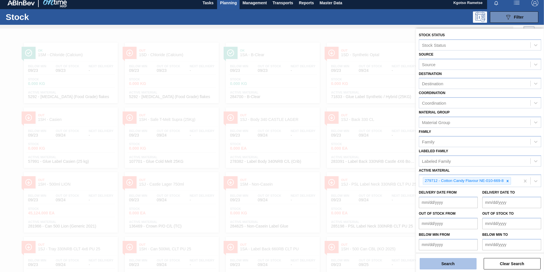
click at [454, 259] on button "Search" at bounding box center [448, 263] width 57 height 11
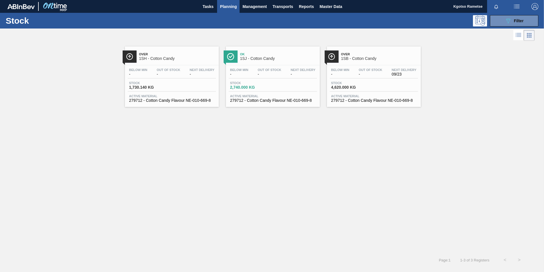
click at [257, 63] on div "Ok 1SJ - Cotton Candy Below Min - Out Of Stock - Next Delivery - Stock 2,740.00…" at bounding box center [273, 76] width 94 height 60
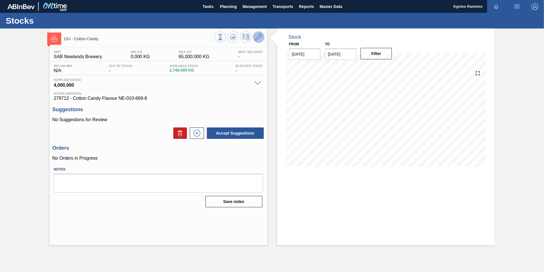
click at [258, 38] on icon at bounding box center [258, 37] width 7 height 7
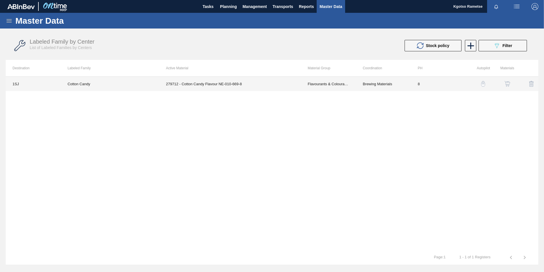
click at [230, 90] on td "279712 - Cotton Candy Flavour NE-010-669-8" at bounding box center [230, 84] width 142 height 14
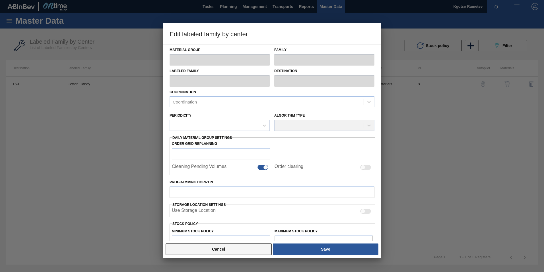
type input "Flavourants & Colourants"
type input "Flavour"
type input "Cotton Candy"
type input "1SJ - SAB Newlands Brewery"
type input "8"
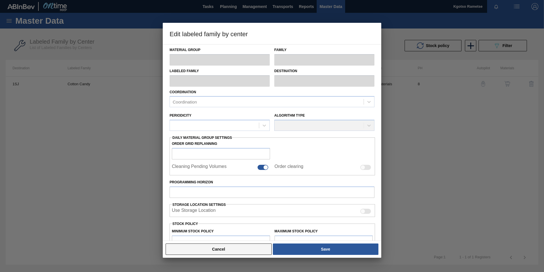
type input "0"
type input "65,000"
type input "100"
type input "65,000.000"
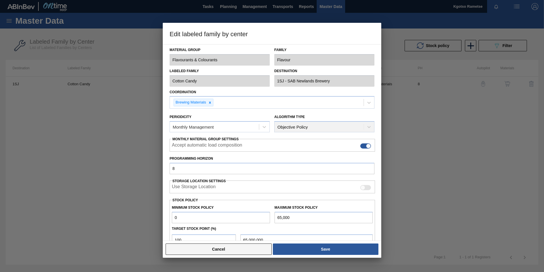
click at [213, 250] on button "Cancel" at bounding box center [219, 248] width 106 height 11
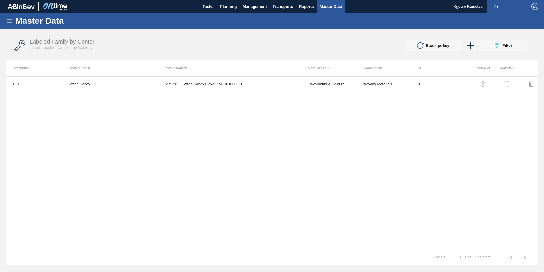
click at [507, 83] on img "button" at bounding box center [508, 84] width 6 height 6
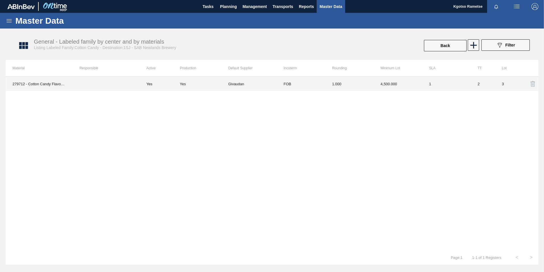
click at [354, 84] on td "1.000" at bounding box center [349, 84] width 48 height 14
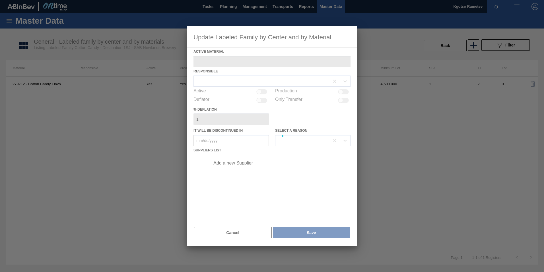
type Material "279712 - Cotton Candy Flavour NE-010-669-8"
checkbox input "true"
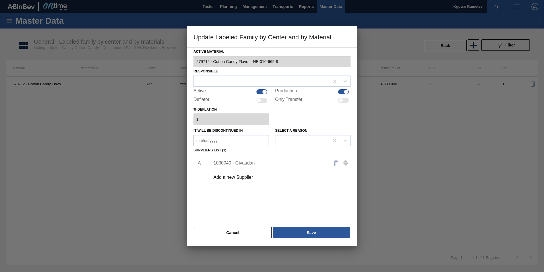
click at [241, 165] on div "1000040 - Givaudan" at bounding box center [269, 162] width 112 height 5
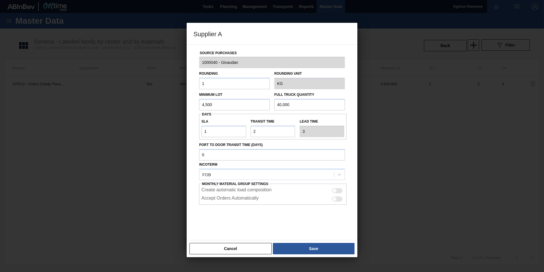
click at [193, 100] on div "Source Purchases 1000040 - Givaudan Rounding 1 Rounding Unit KG Minimum Lot 4,5…" at bounding box center [272, 142] width 171 height 196
click at [194, 110] on div "Source Purchases 1000040 - Givaudan Rounding 1 Rounding Unit KG Minimum Lot 4,5…" at bounding box center [272, 138] width 157 height 188
click at [336, 41] on h3 "Supplier A" at bounding box center [272, 34] width 171 height 22
drag, startPoint x: 228, startPoint y: 107, endPoint x: 194, endPoint y: 108, distance: 34.2
click at [203, 109] on input "4,500" at bounding box center [234, 104] width 71 height 11
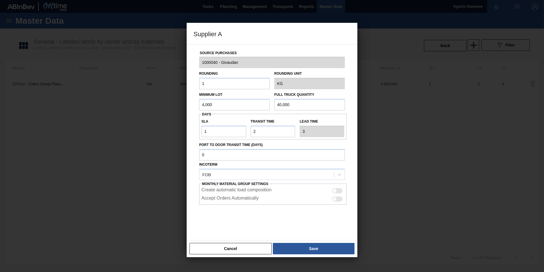
type input "4,000"
click at [197, 126] on div "Source Purchases 1000040 - Givaudan Rounding 1 Rounding Unit KG Minimum Lot 4,0…" at bounding box center [272, 138] width 157 height 188
drag, startPoint x: 206, startPoint y: 129, endPoint x: 190, endPoint y: 132, distance: 16.1
click at [192, 132] on div "Source Purchases 1000040 - Givaudan Rounding 1 Rounding Unit KG Minimum Lot 4,0…" at bounding box center [272, 142] width 171 height 196
type input "19"
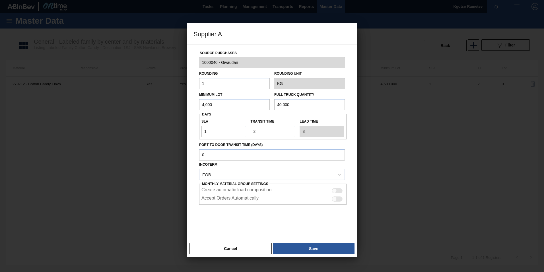
type input "21"
type input "19"
click at [293, 245] on button "Save" at bounding box center [314, 248] width 82 height 11
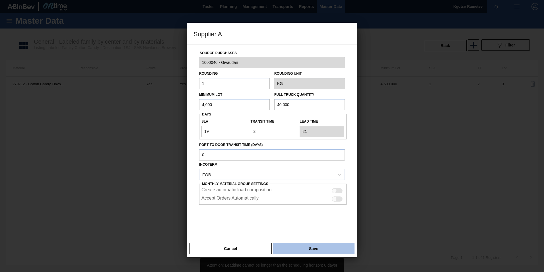
click at [293, 246] on button "Save" at bounding box center [314, 248] width 82 height 11
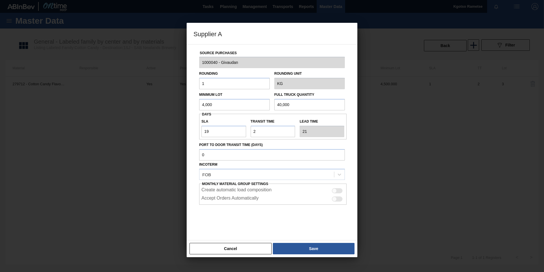
click at [242, 247] on button "Cancel" at bounding box center [231, 248] width 82 height 11
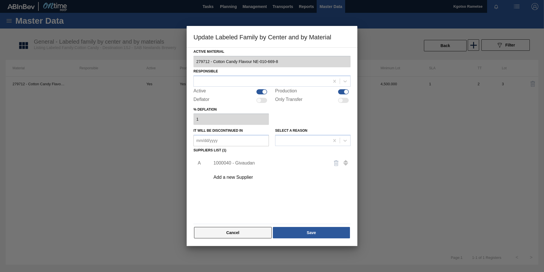
click at [231, 229] on button "Cancel" at bounding box center [233, 232] width 78 height 11
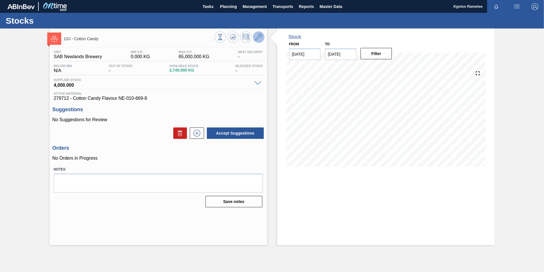
click at [257, 39] on icon at bounding box center [258, 37] width 7 height 7
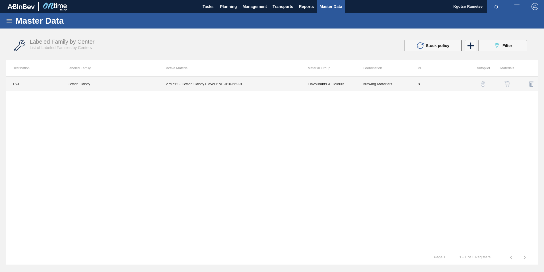
click at [218, 86] on td "279712 - Cotton Candy Flavour NE-010-669-8" at bounding box center [230, 84] width 142 height 14
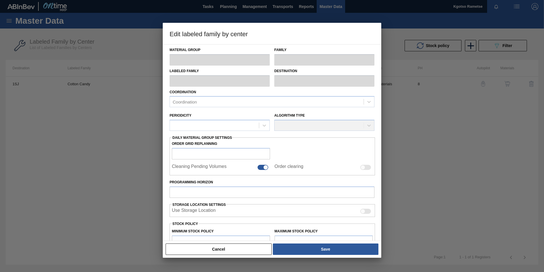
type input "Flavourants & Colourants"
type input "Flavour"
type input "Cotton Candy"
type input "1SJ - SAB Newlands Brewery"
type input "8"
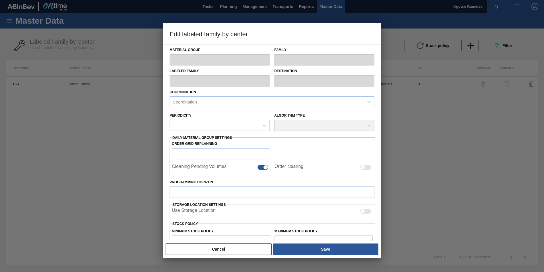
type input "0"
type input "65,000"
type input "100"
type input "65,000.000"
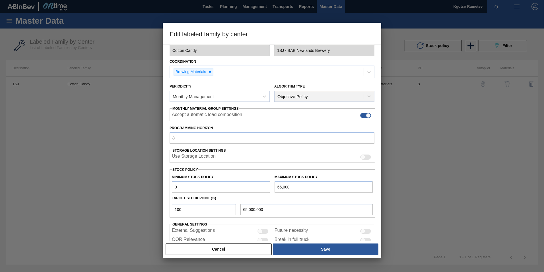
scroll to position [57, 0]
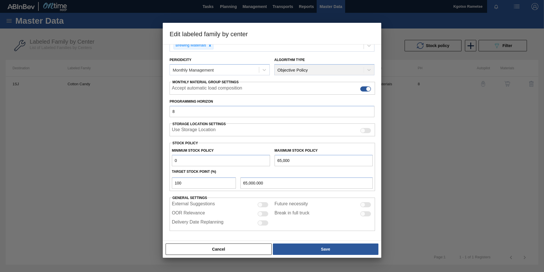
drag, startPoint x: 184, startPoint y: 158, endPoint x: 163, endPoint y: 158, distance: 20.5
click at [165, 158] on div "Material Group Flavourants & Colourants Family Flavour Labeled Family Cotton Ca…" at bounding box center [272, 142] width 219 height 196
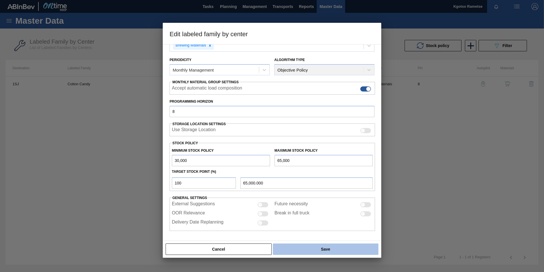
type input "30,000"
click at [313, 249] on button "Save" at bounding box center [326, 248] width 106 height 11
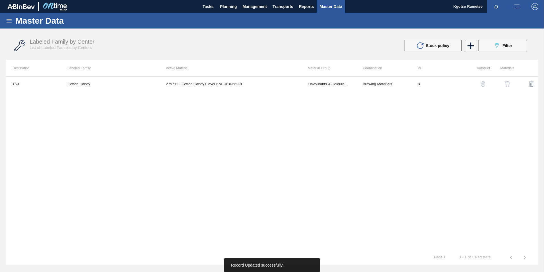
click at [508, 83] on img "button" at bounding box center [508, 84] width 6 height 6
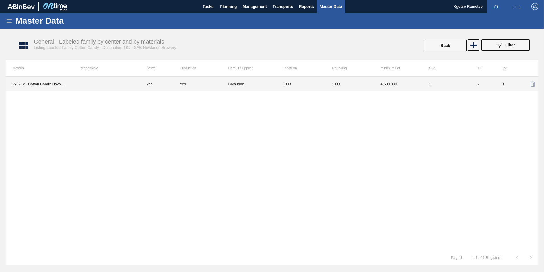
click at [404, 81] on td "4,500.000" at bounding box center [398, 84] width 48 height 14
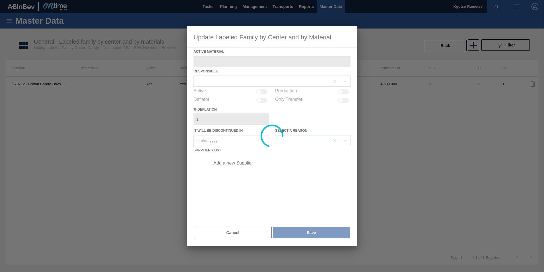
type Material "279712 - Cotton Candy Flavour NE-010-669-8"
checkbox input "true"
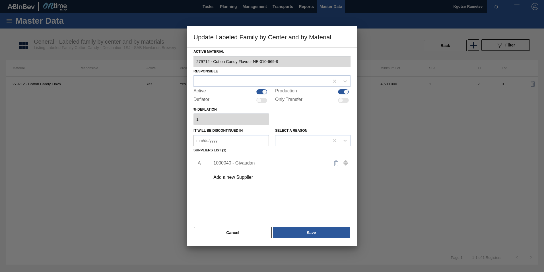
click at [212, 82] on div at bounding box center [262, 81] width 136 height 8
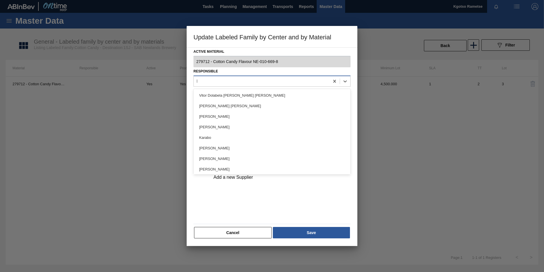
type input "kgo"
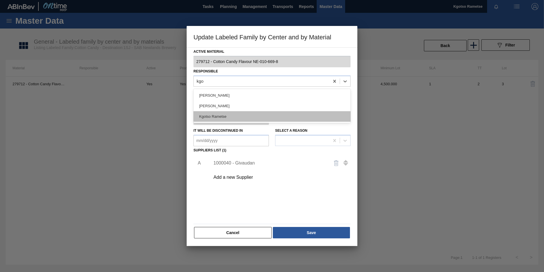
click at [206, 117] on div "Kgotso Rametse" at bounding box center [272, 116] width 157 height 11
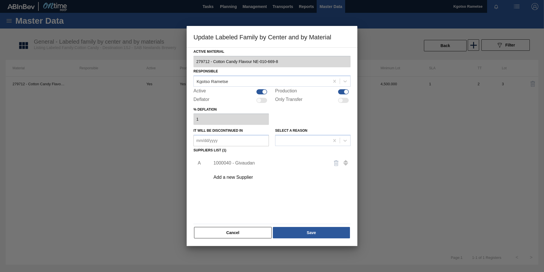
click at [227, 163] on div "1000040 - Givaudan" at bounding box center [269, 162] width 112 height 5
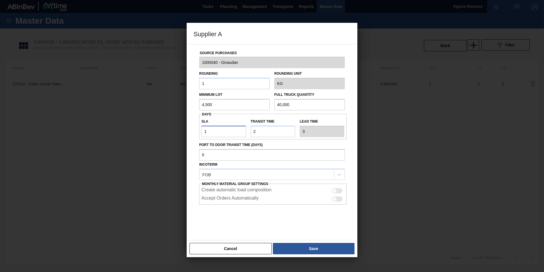
drag, startPoint x: 214, startPoint y: 132, endPoint x: 130, endPoint y: 156, distance: 87.5
click at [170, 144] on div "Supplier A Source Purchases 1000040 - Givaudan Rounding 1 Rounding Unit KG Mini…" at bounding box center [272, 136] width 544 height 272
type input "19"
type input "21"
type input "19"
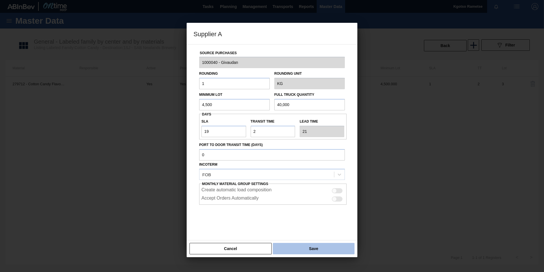
click at [316, 250] on button "Save" at bounding box center [314, 248] width 82 height 11
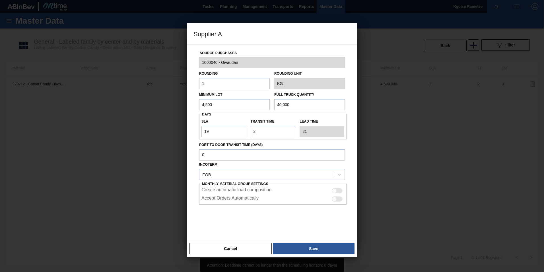
click at [311, 242] on div "Cancel Save" at bounding box center [272, 248] width 171 height 17
click at [311, 245] on button "Save" at bounding box center [314, 248] width 82 height 11
click at [245, 249] on button "Cancel" at bounding box center [231, 248] width 82 height 11
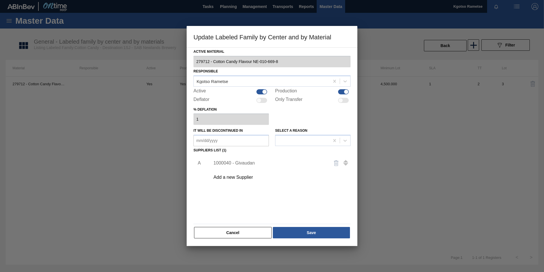
drag, startPoint x: 220, startPoint y: 235, endPoint x: 200, endPoint y: 196, distance: 43.7
click at [220, 235] on button "Cancel" at bounding box center [233, 232] width 78 height 11
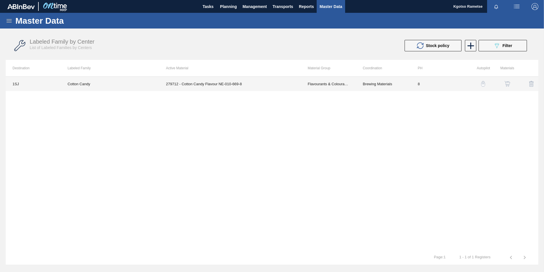
click at [170, 86] on td "279712 - Cotton Candy Flavour NE-010-669-8" at bounding box center [230, 84] width 142 height 14
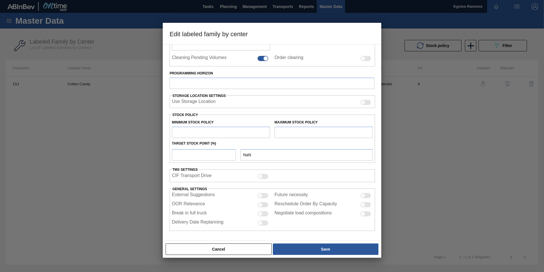
type input "Flavourants & Colourants"
type input "Flavour"
type input "Cotton Candy"
type input "1SJ - SAB Newlands Brewery"
type input "8"
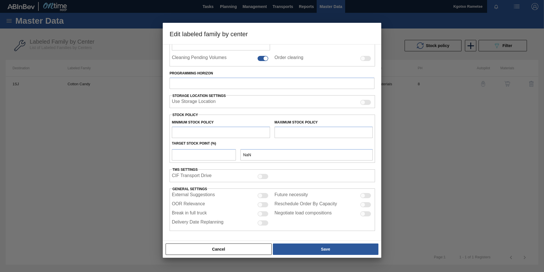
type input "30,000"
type input "65,000"
type input "100"
type input "65,000.000"
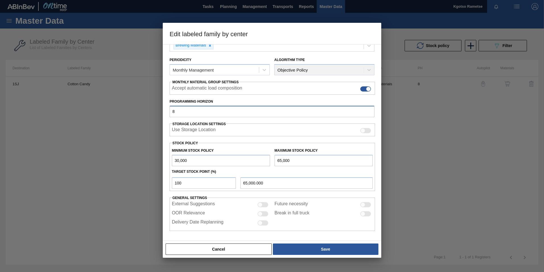
drag, startPoint x: 186, startPoint y: 106, endPoint x: 124, endPoint y: 108, distance: 62.6
click at [141, 107] on div "Edit labeled family by center Material Group Flavourants & Colourants Family Fl…" at bounding box center [272, 136] width 544 height 272
click at [181, 114] on input "8" at bounding box center [272, 111] width 205 height 11
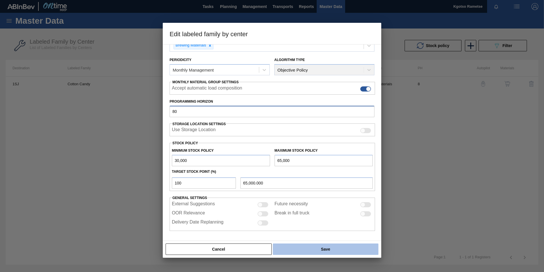
type input "80"
click at [317, 251] on button "Save" at bounding box center [326, 248] width 106 height 11
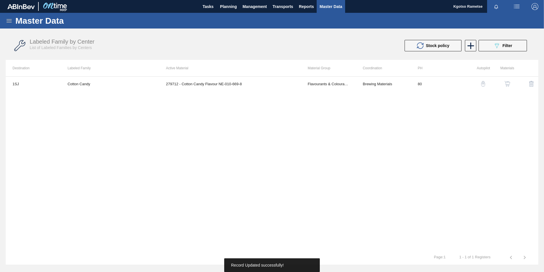
click at [507, 84] on img "button" at bounding box center [508, 84] width 6 height 6
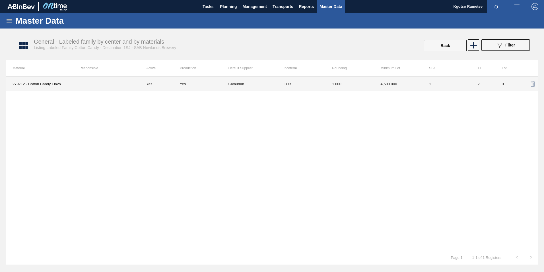
click at [279, 84] on td "FOB" at bounding box center [301, 84] width 48 height 14
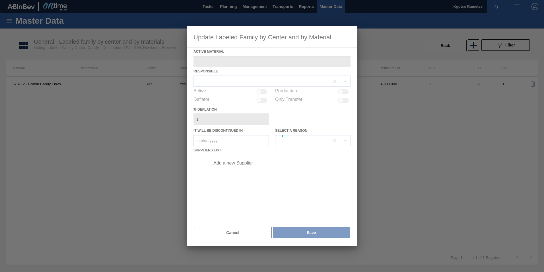
type Material "279712 - Cotton Candy Flavour NE-010-669-8"
checkbox input "true"
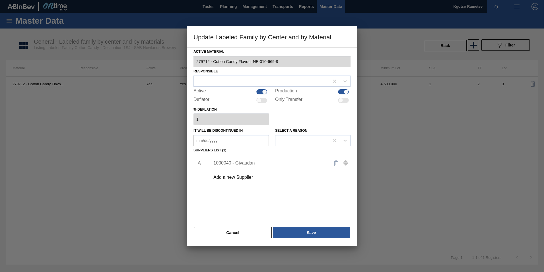
click at [234, 163] on div "1000040 - Givaudan" at bounding box center [269, 162] width 112 height 5
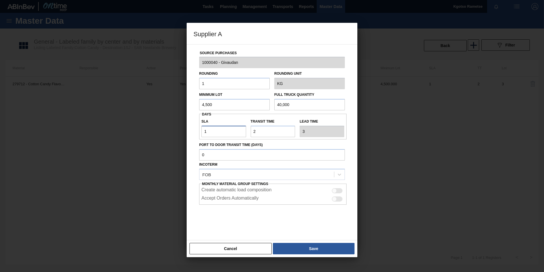
drag, startPoint x: 197, startPoint y: 129, endPoint x: 174, endPoint y: 133, distance: 23.6
click at [194, 129] on div "Source Purchases 1000040 - Givaudan Rounding 1 Rounding Unit KG Minimum Lot 4,5…" at bounding box center [272, 138] width 157 height 188
type input "2"
type input "4"
type input "20"
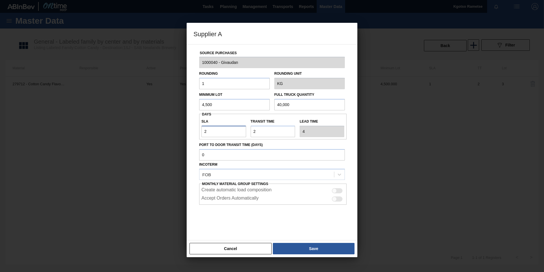
type input "22"
type input "20"
click at [314, 252] on button "Save" at bounding box center [314, 248] width 82 height 11
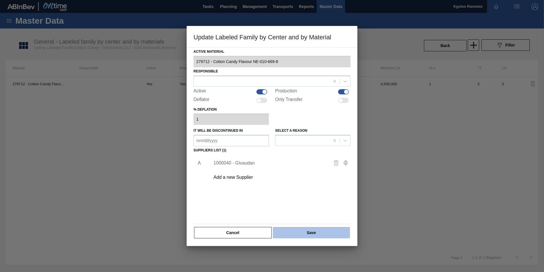
drag, startPoint x: 310, startPoint y: 240, endPoint x: 307, endPoint y: 235, distance: 5.6
click at [309, 239] on div "Active Material 279712 - Cotton Candy Flavour NE-010-669-8 Responsible Active P…" at bounding box center [272, 146] width 171 height 198
click at [307, 235] on button "Save" at bounding box center [311, 232] width 77 height 11
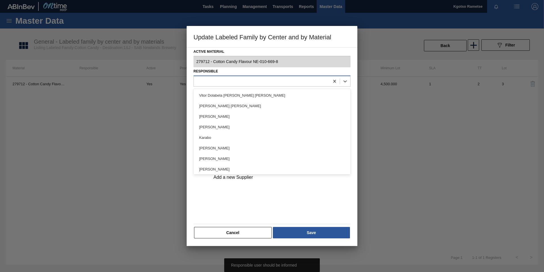
click at [245, 78] on div at bounding box center [262, 81] width 136 height 8
type input "kgot"
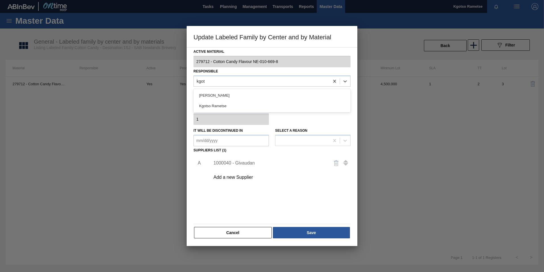
click at [254, 106] on div "Kgotso Rametse" at bounding box center [272, 105] width 157 height 11
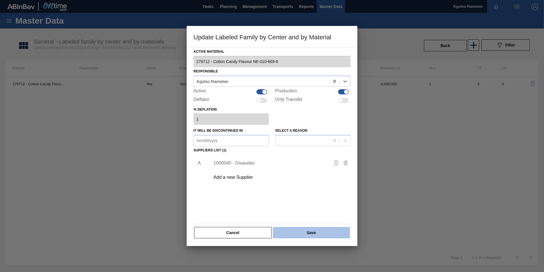
click at [301, 230] on button "Save" at bounding box center [311, 232] width 77 height 11
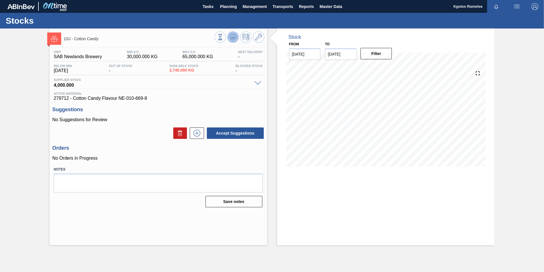
click at [232, 40] on button at bounding box center [232, 36] width 11 height 11
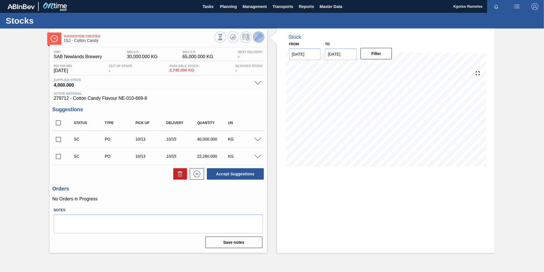
click at [260, 40] on icon at bounding box center [258, 37] width 7 height 7
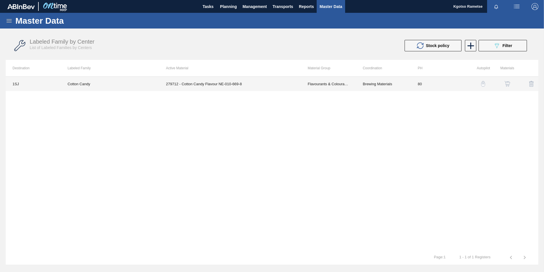
click at [333, 87] on td "Flavourants & Colourants" at bounding box center [328, 84] width 55 height 14
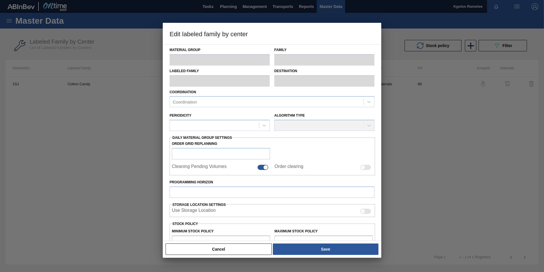
type input "Flavourants & Colourants"
type input "Flavour"
type input "Cotton Candy"
type input "1SJ - SAB Newlands Brewery"
type input "80"
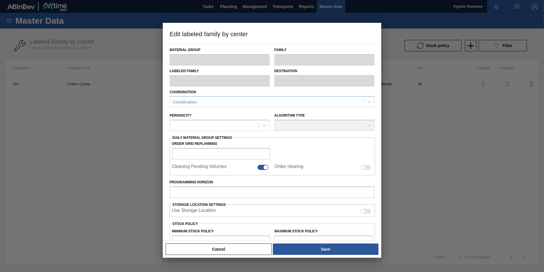
type input "30,000"
type input "65,000"
type input "100"
type input "65,000.000"
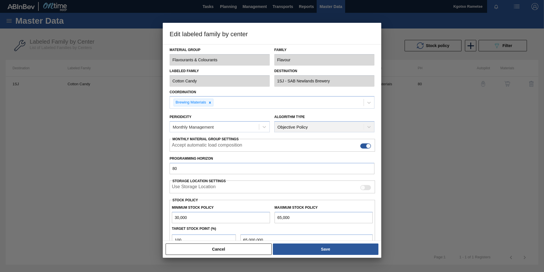
scroll to position [57, 0]
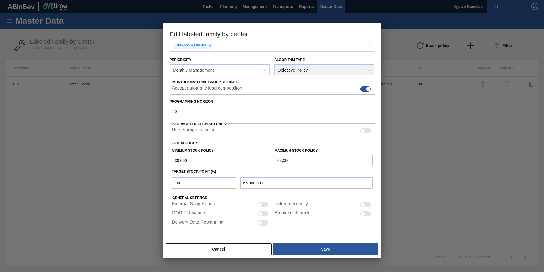
click at [248, 248] on button "Cancel" at bounding box center [219, 248] width 106 height 11
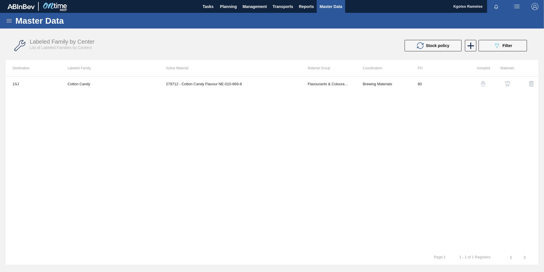
click at [508, 85] on img "button" at bounding box center [508, 84] width 6 height 6
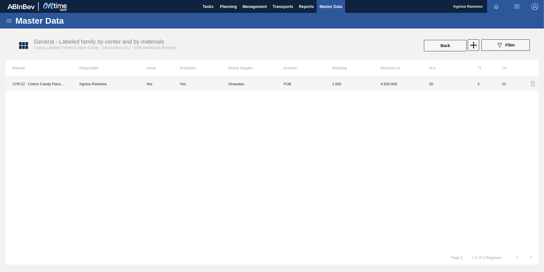
click at [289, 81] on td "FOB" at bounding box center [301, 84] width 48 height 14
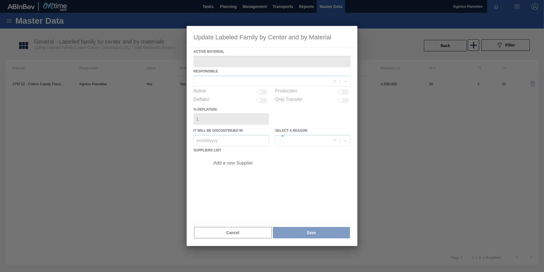
type Material "279712 - Cotton Candy Flavour NE-010-669-8"
checkbox input "true"
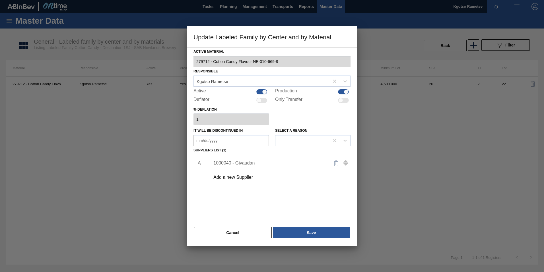
click at [234, 163] on div "1000040 - Givaudan" at bounding box center [269, 162] width 112 height 5
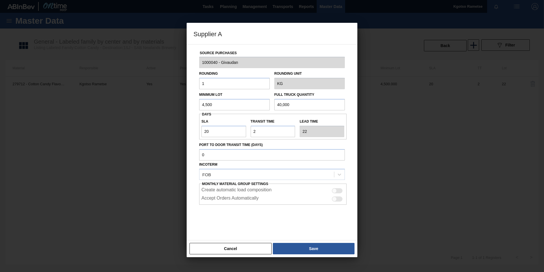
drag, startPoint x: 219, startPoint y: 105, endPoint x: 196, endPoint y: 106, distance: 23.1
click at [200, 105] on input "4,500" at bounding box center [234, 104] width 71 height 11
drag, startPoint x: 313, startPoint y: 105, endPoint x: 209, endPoint y: 106, distance: 103.6
click at [260, 105] on div "Minimum Lot 4,500 Full Truck Quantity 40,000" at bounding box center [272, 99] width 150 height 21
type input "4,000"
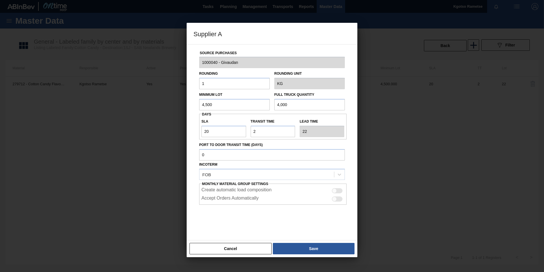
drag, startPoint x: 231, startPoint y: 108, endPoint x: 152, endPoint y: 113, distance: 78.7
click at [198, 109] on div "Minimum Lot 4,500" at bounding box center [234, 101] width 75 height 20
type input "4,000"
click at [289, 242] on div "Cancel Save" at bounding box center [272, 248] width 171 height 17
click at [289, 245] on button "Save" at bounding box center [314, 248] width 82 height 11
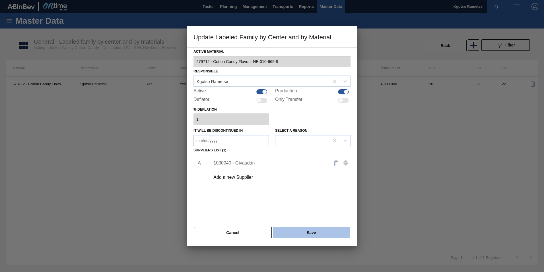
click at [285, 231] on button "Save" at bounding box center [311, 232] width 77 height 11
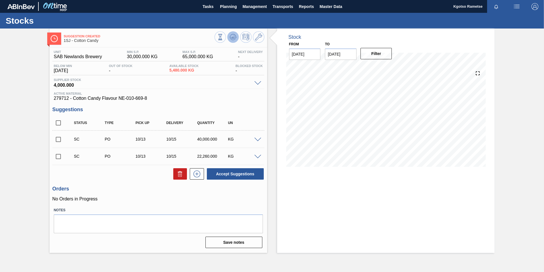
click at [233, 37] on icon at bounding box center [233, 37] width 7 height 7
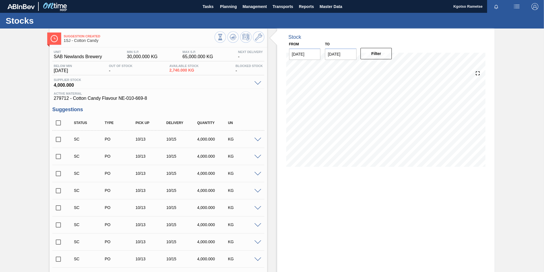
drag, startPoint x: 227, startPoint y: 6, endPoint x: 221, endPoint y: 13, distance: 9.1
click at [227, 6] on span "Planning" at bounding box center [228, 6] width 17 height 7
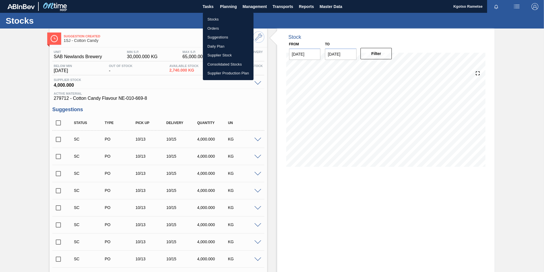
click at [213, 20] on li "Stocks" at bounding box center [228, 19] width 51 height 9
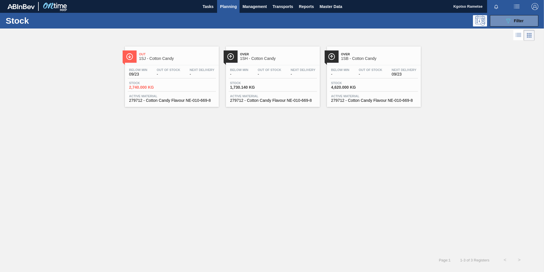
drag, startPoint x: 520, startPoint y: 25, endPoint x: 517, endPoint y: 29, distance: 5.1
click at [520, 24] on button "089F7B8B-B2A5-4AFE-B5C0-19BA573D28AC Filter" at bounding box center [514, 20] width 48 height 11
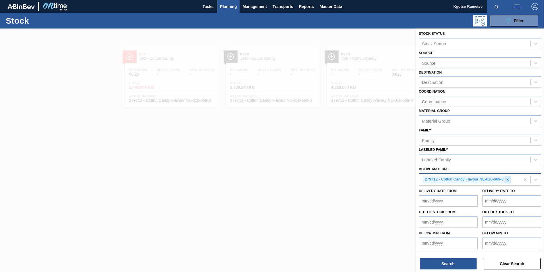
click at [508, 178] on icon at bounding box center [508, 179] width 4 height 4
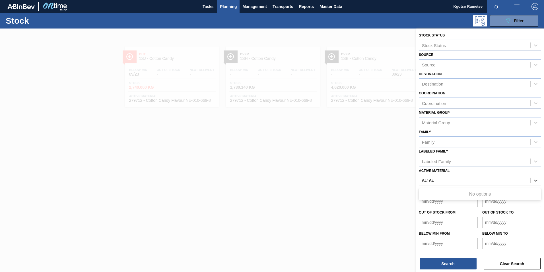
click at [429, 179] on Material "64164" at bounding box center [428, 180] width 13 height 5
click at [429, 178] on Material "64164" at bounding box center [428, 180] width 13 height 5
type Material "caus"
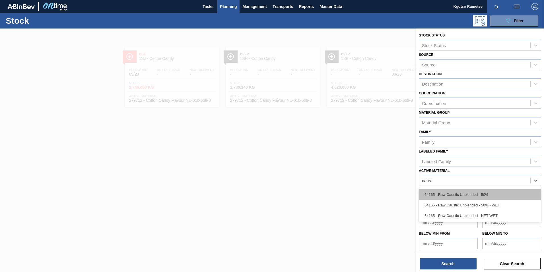
click at [436, 197] on div "64165 - Raw Caustic Unblended - 50%" at bounding box center [480, 194] width 122 height 11
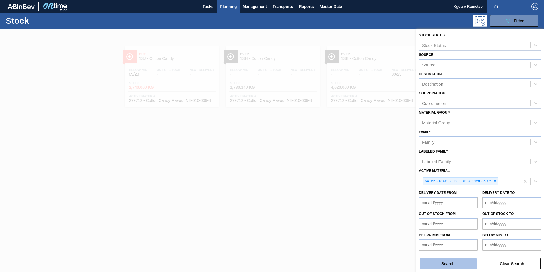
click at [449, 260] on button "Search" at bounding box center [448, 263] width 57 height 11
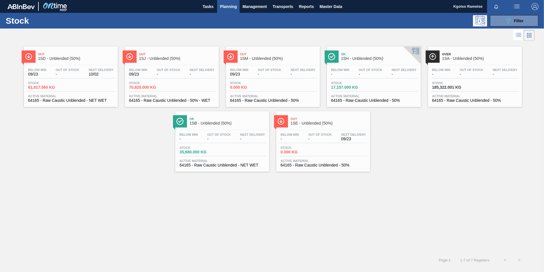
click at [87, 61] on div "Out 1SD - Unblended (50%)" at bounding box center [76, 56] width 77 height 13
click at [199, 63] on div "Out 1SJ - Unblended (50%) Below Min 09/23 Out Of Stock - Next Delivery - Stock …" at bounding box center [172, 76] width 94 height 60
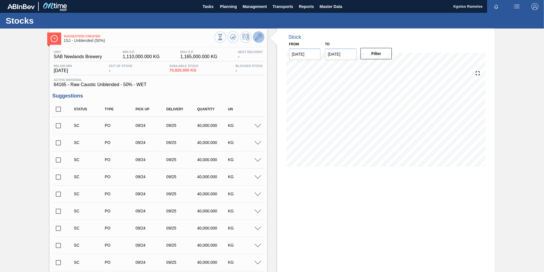
click at [258, 37] on icon at bounding box center [258, 37] width 7 height 7
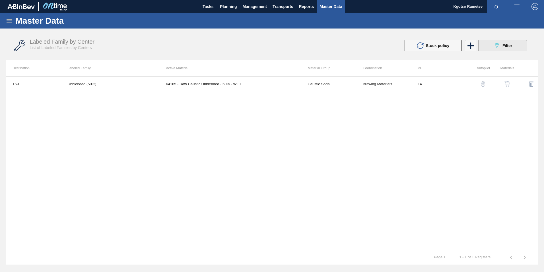
click at [492, 47] on button "089F7B8B-B2A5-4AFE-B5C0-19BA573D28AC Filter" at bounding box center [503, 45] width 48 height 11
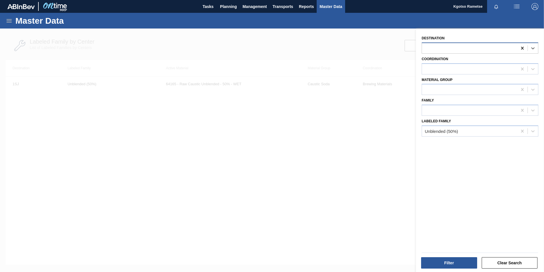
click at [522, 48] on icon at bounding box center [523, 48] width 6 height 6
click at [448, 254] on div at bounding box center [480, 252] width 121 height 5
click at [449, 255] on div "Filter Clear Search" at bounding box center [480, 262] width 121 height 14
click at [439, 261] on button "Filter" at bounding box center [449, 262] width 56 height 11
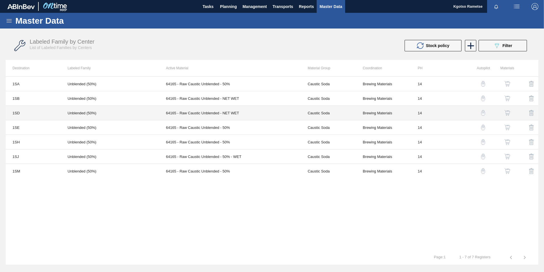
click at [213, 109] on td "64165 - Raw Caustic Unblended - NET WET" at bounding box center [230, 113] width 142 height 15
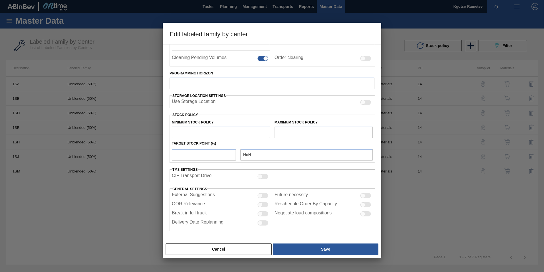
type input "Caustic Soda"
type input "Raw Caustic"
type input "Unblended (50%)"
type input "1SD - SAB [PERSON_NAME]"
type input "14"
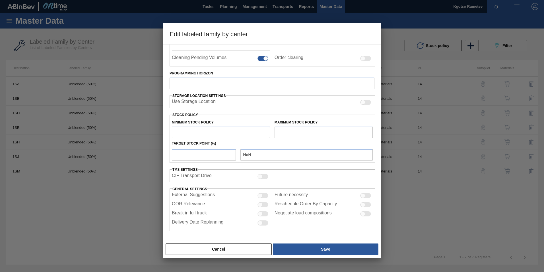
type input "600,000"
type input "765,000"
type input "100"
type input "765,000.000"
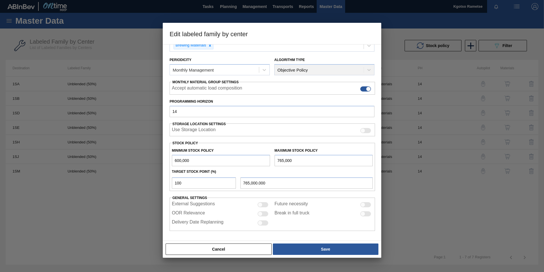
scroll to position [57, 0]
drag, startPoint x: 206, startPoint y: 160, endPoint x: 123, endPoint y: 162, distance: 82.3
click at [149, 164] on div "Edit labeled family by center Material Group Caustic Soda Family Raw Caustic La…" at bounding box center [272, 136] width 544 height 272
type input "30,000"
drag, startPoint x: 309, startPoint y: 161, endPoint x: 276, endPoint y: 164, distance: 32.6
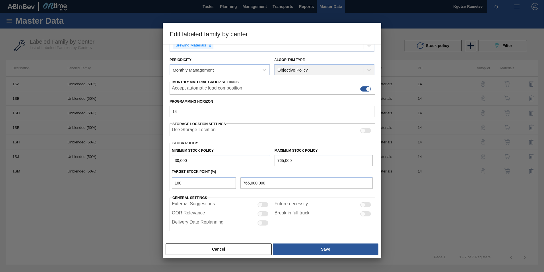
click at [276, 164] on input "765,000" at bounding box center [324, 160] width 98 height 11
type input "1"
type input "1.000"
type input "12"
type input "12.000"
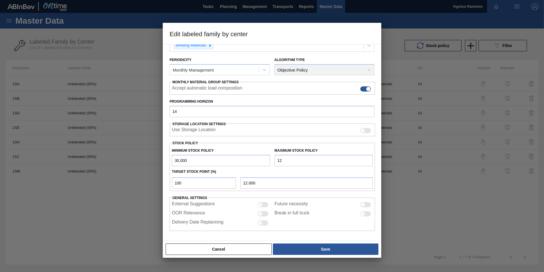
type input "120"
type input "120.000"
type input "1,200"
type input "1,200.000"
type input "12,000"
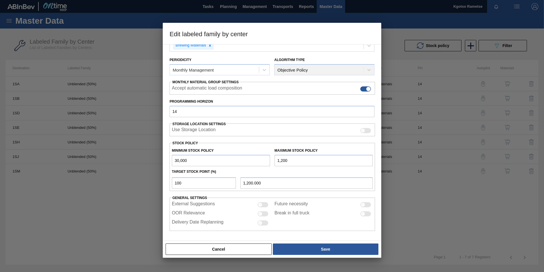
type input "12,000.000"
type input "120,000"
type input "120,000.000"
type input "120,000"
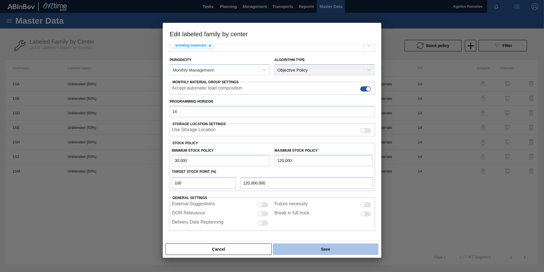
drag, startPoint x: 319, startPoint y: 256, endPoint x: 317, endPoint y: 252, distance: 4.7
click at [318, 254] on div "Cancel Save" at bounding box center [272, 248] width 219 height 17
click at [317, 250] on button "Save" at bounding box center [326, 248] width 106 height 11
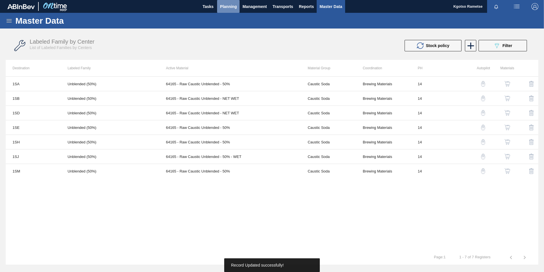
click at [229, 6] on span "Planning" at bounding box center [228, 6] width 17 height 7
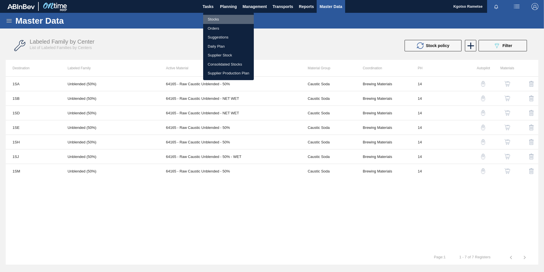
click at [217, 19] on li "Stocks" at bounding box center [228, 19] width 51 height 9
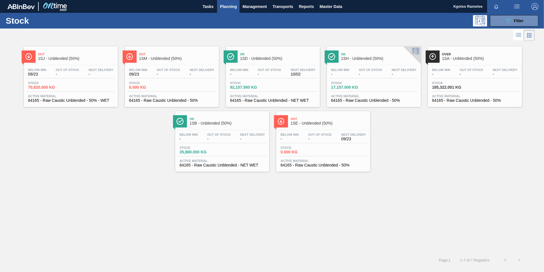
click at [272, 60] on span "1SD - Unblended (50%)" at bounding box center [278, 58] width 77 height 4
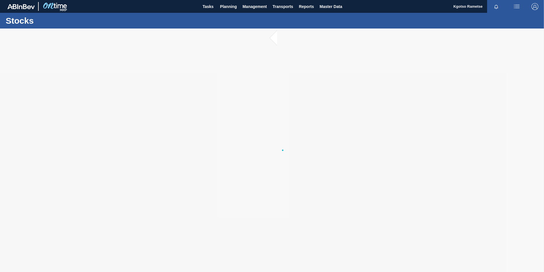
click at [248, 149] on div at bounding box center [272, 149] width 544 height 243
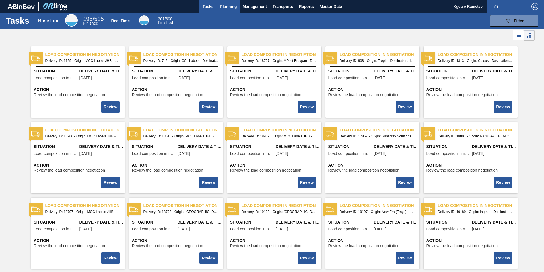
click at [224, 7] on span "Planning" at bounding box center [228, 6] width 17 height 7
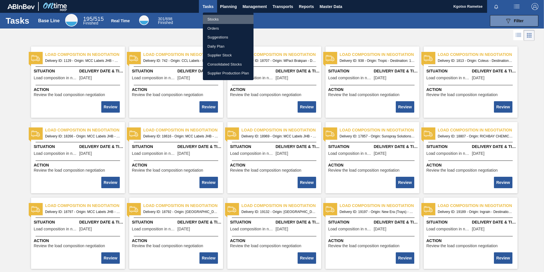
click at [220, 17] on li "Stocks" at bounding box center [228, 19] width 51 height 9
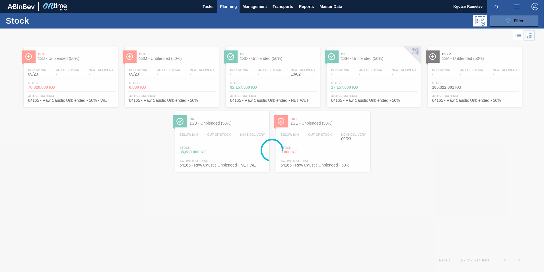
drag, startPoint x: 497, startPoint y: 23, endPoint x: 495, endPoint y: 26, distance: 3.5
click at [497, 23] on button "089F7B8B-B2A5-4AFE-B5C0-19BA573D28AC Filter" at bounding box center [514, 20] width 48 height 11
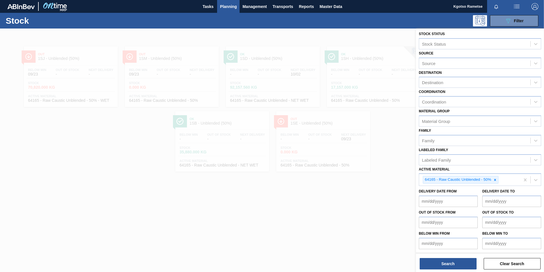
scroll to position [2, 0]
click at [497, 179] on icon at bounding box center [495, 179] width 4 height 4
click at [436, 81] on div "Destination" at bounding box center [432, 83] width 21 height 5
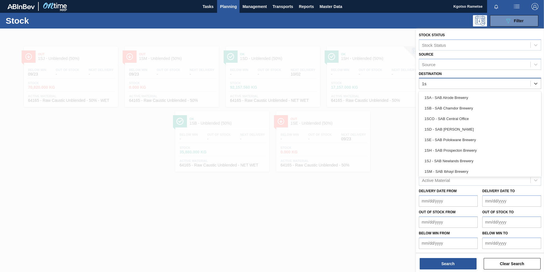
type input "1sb"
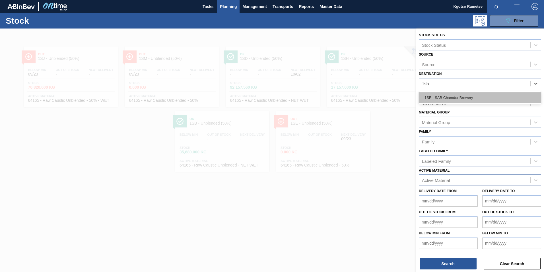
click at [438, 99] on div "1SB - SAB Chamdor Brewery" at bounding box center [480, 97] width 122 height 11
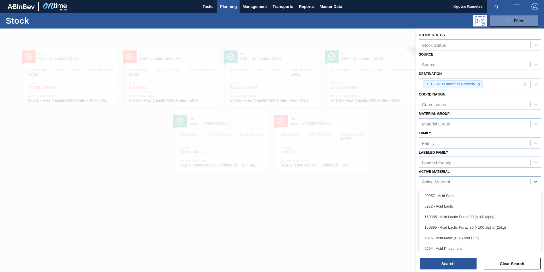
click at [439, 183] on div "Active Material" at bounding box center [436, 181] width 28 height 5
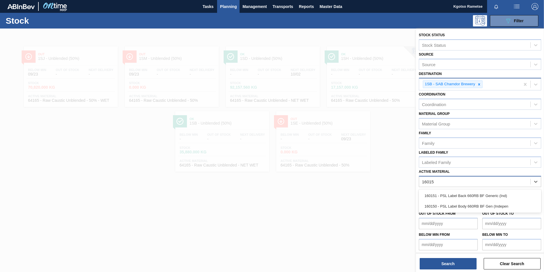
type Material "160150"
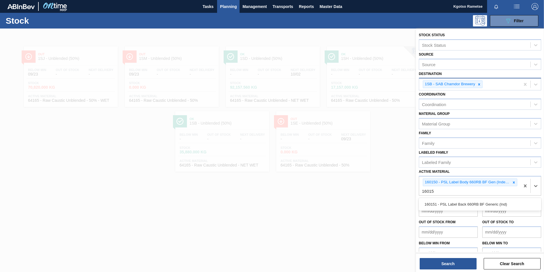
type Material "160151"
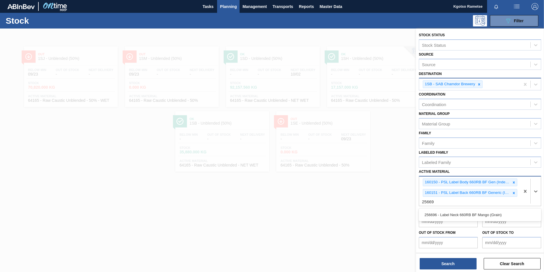
type Material "256696"
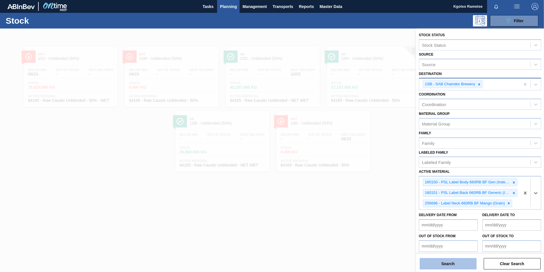
click at [464, 262] on button "Search" at bounding box center [448, 263] width 57 height 11
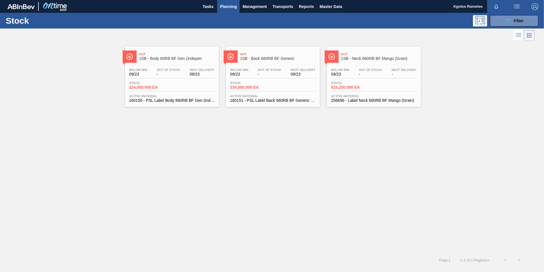
click at [185, 64] on div "Out 1SB - Body 60RB BF Gen (Indepen Below Min 09/23 Out Of Stock - Next Deliver…" at bounding box center [172, 76] width 94 height 60
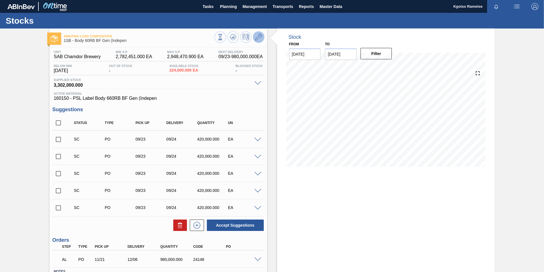
click at [260, 41] on button at bounding box center [258, 36] width 11 height 11
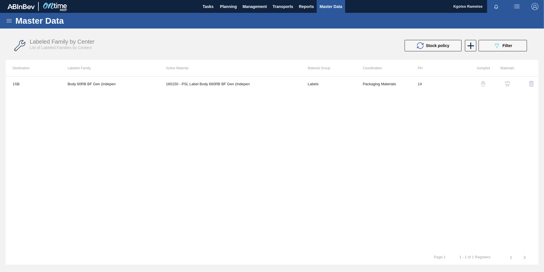
click at [512, 81] on button "button" at bounding box center [508, 84] width 14 height 14
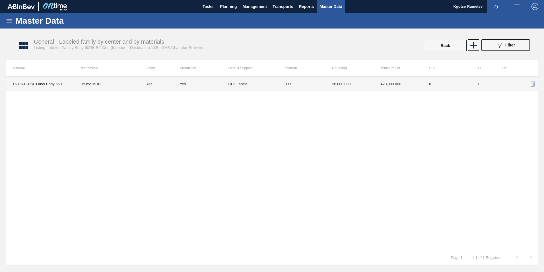
click at [297, 88] on td "FOB" at bounding box center [301, 84] width 48 height 14
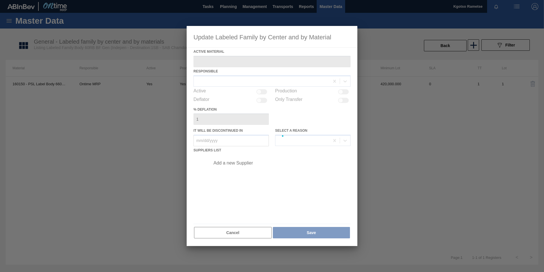
type Material "160150 - PSL Label Body 660RB BF Gen (Indepen"
checkbox input "true"
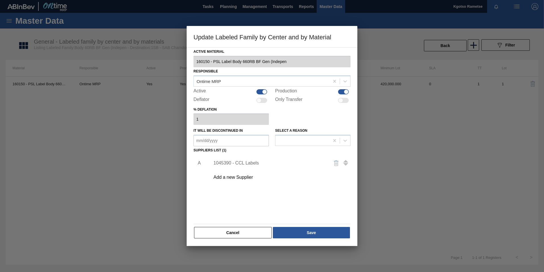
click at [250, 163] on div "1045390 - CCL Labels" at bounding box center [269, 162] width 112 height 5
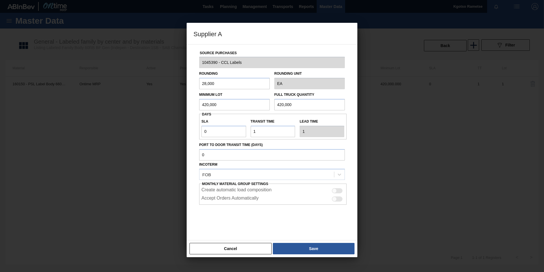
drag, startPoint x: 232, startPoint y: 105, endPoint x: 164, endPoint y: 114, distance: 68.4
click at [203, 108] on input "420,000" at bounding box center [234, 104] width 71 height 11
click at [191, 80] on div "Source Purchases 1045390 - CCL Labels Rounding 28,000 Rounding Unit EA Minimum …" at bounding box center [272, 142] width 171 height 196
type input "1,000"
click at [207, 103] on input "420,000" at bounding box center [234, 104] width 71 height 11
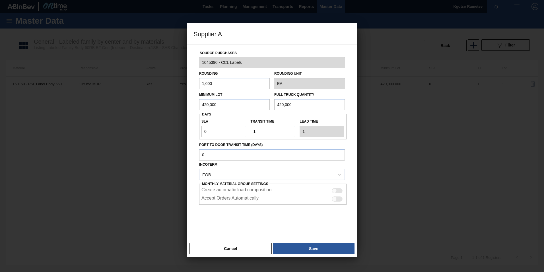
click at [207, 103] on input "420,000" at bounding box center [234, 104] width 71 height 11
drag, startPoint x: 219, startPoint y: 106, endPoint x: 164, endPoint y: 114, distance: 56.3
click at [191, 111] on div "Source Purchases 1045390 - CCL Labels Rounding 1,000 Rounding Unit EA Minimum L…" at bounding box center [272, 142] width 171 height 196
type input "560,000"
drag, startPoint x: 298, startPoint y: 106, endPoint x: 220, endPoint y: 109, distance: 77.8
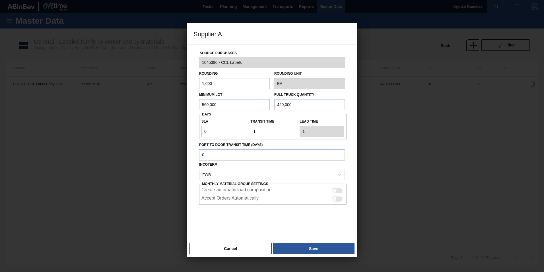
click at [240, 107] on div "Minimum Lot 560,000 Full Truck Quantity 420,000" at bounding box center [272, 99] width 150 height 21
paste input "56"
type input "560,000"
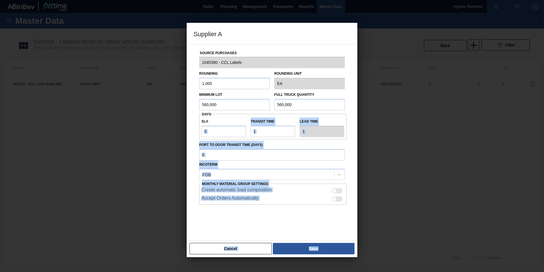
click at [178, 130] on div "Supplier A Source Purchases 1045390 - CCL Labels Rounding 1,000 Rounding Unit E…" at bounding box center [272, 136] width 544 height 272
drag, startPoint x: 178, startPoint y: 130, endPoint x: 208, endPoint y: 130, distance: 29.9
click at [208, 130] on input "0" at bounding box center [224, 131] width 45 height 11
click at [206, 130] on input "0" at bounding box center [224, 131] width 45 height 11
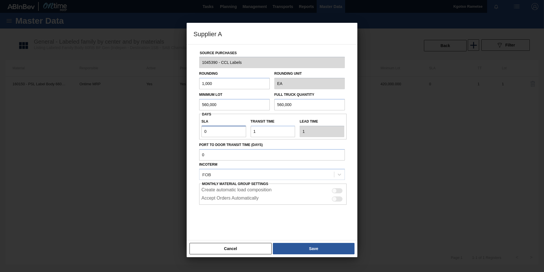
click at [206, 130] on input "0" at bounding box center [224, 131] width 45 height 11
type input "1"
type input "2"
type input "1"
click at [299, 254] on div "Cancel Save" at bounding box center [272, 248] width 171 height 17
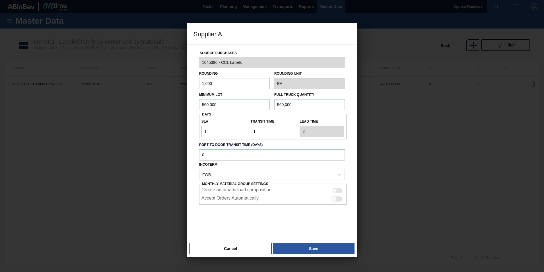
click at [299, 252] on button "Save" at bounding box center [314, 248] width 82 height 11
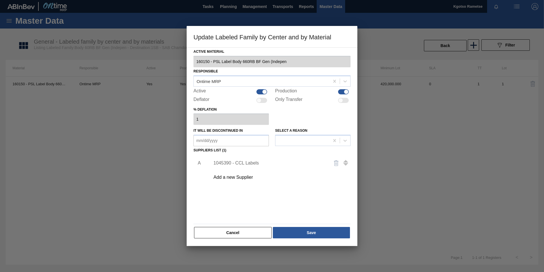
click at [299, 244] on div "Active Material 160150 - PSL Label Body 660RB BF Gen (Indepen Responsible Ontim…" at bounding box center [272, 146] width 171 height 198
click at [299, 241] on div "Active Material 160150 - PSL Label Body 660RB BF Gen (Indepen Responsible Ontim…" at bounding box center [272, 146] width 171 height 198
click at [297, 237] on button "Save" at bounding box center [311, 232] width 77 height 11
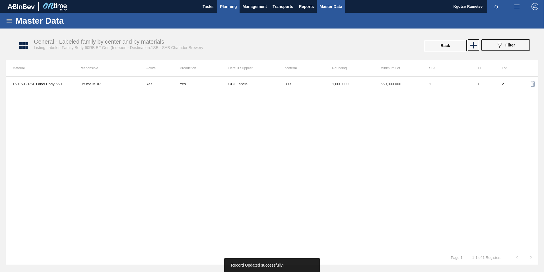
click at [231, 6] on span "Planning" at bounding box center [228, 6] width 17 height 7
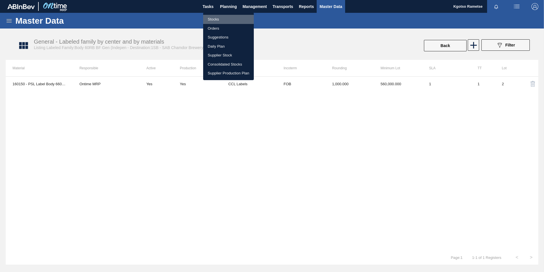
click at [225, 17] on li "Stocks" at bounding box center [228, 19] width 51 height 9
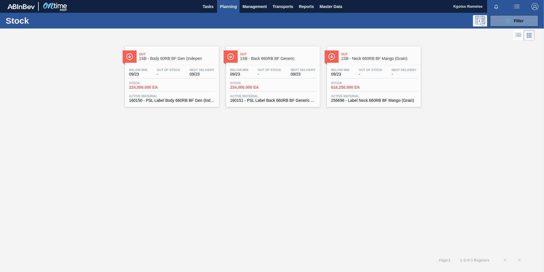
click at [272, 66] on div "Below Min 09/23 Out Of Stock - Next Delivery 09/23 Stock 234,000.000 EA Active …" at bounding box center [273, 84] width 94 height 39
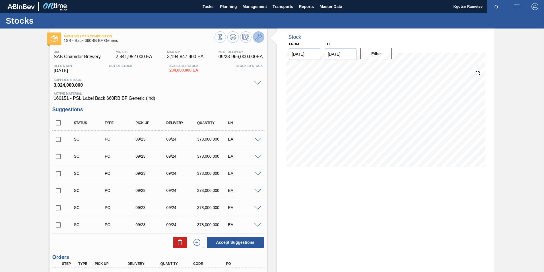
click at [257, 38] on icon at bounding box center [258, 37] width 7 height 7
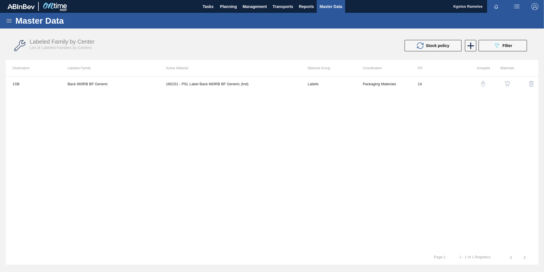
click at [506, 85] on img "button" at bounding box center [508, 84] width 6 height 6
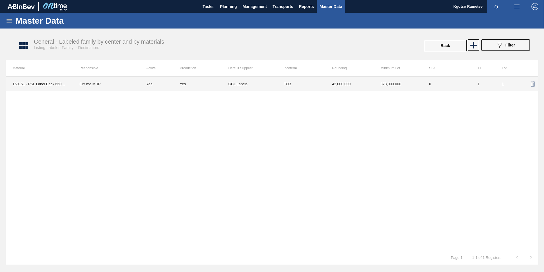
click at [398, 86] on td "378,000.000" at bounding box center [398, 84] width 48 height 14
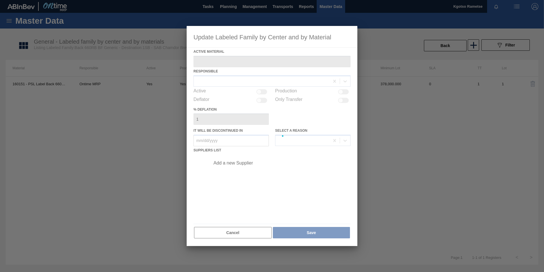
type Material "160151 - PSL Label Back 660RB BF Generic (Ind)"
checkbox input "true"
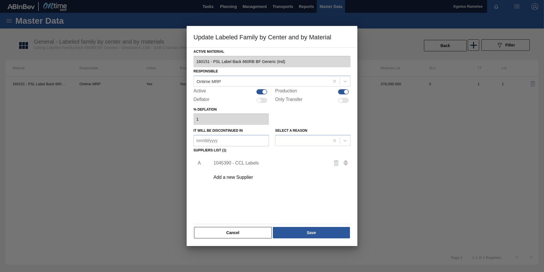
click at [246, 158] on div "1045390 - CCL Labels" at bounding box center [279, 163] width 144 height 14
click at [244, 161] on div "1045390 - CCL Labels" at bounding box center [269, 162] width 112 height 5
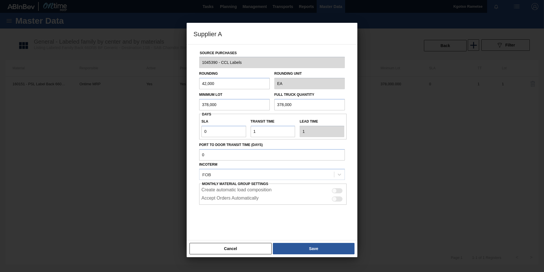
drag, startPoint x: 223, startPoint y: 82, endPoint x: 73, endPoint y: 89, distance: 149.9
click at [133, 87] on div "Supplier A Source Purchases 1045390 - CCL Labels Rounding 42,000 Rounding Unit …" at bounding box center [272, 136] width 544 height 272
type input "1,000"
click at [193, 111] on div "Source Purchases 1045390 - CCL Labels Rounding 1,000 Rounding Unit EA Minimum L…" at bounding box center [272, 142] width 171 height 196
drag, startPoint x: 188, startPoint y: 104, endPoint x: 176, endPoint y: 104, distance: 12.2
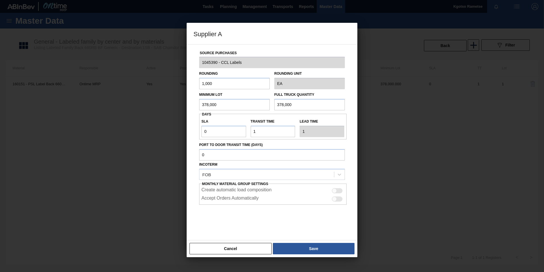
click at [176, 104] on div "Supplier A Source Purchases 1045390 - CCL Labels Rounding 1,000 Rounding Unit E…" at bounding box center [272, 136] width 544 height 272
drag, startPoint x: 222, startPoint y: 101, endPoint x: 145, endPoint y: 100, distance: 77.4
click at [154, 101] on div "Supplier A Source Purchases 1045390 - CCL Labels Rounding 1,000 Rounding Unit E…" at bounding box center [272, 136] width 544 height 272
type input "546,000"
click at [258, 105] on div "Minimum Lot 546,000 Full Truck Quantity 378,000" at bounding box center [272, 99] width 150 height 21
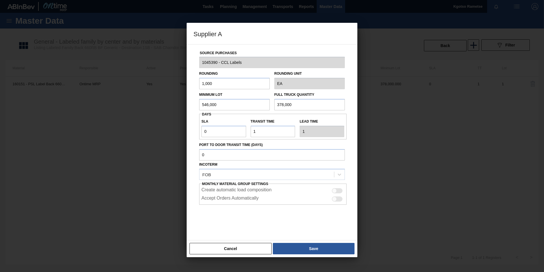
paste input "546"
type input "546,000"
drag, startPoint x: 214, startPoint y: 126, endPoint x: 163, endPoint y: 135, distance: 52.0
click at [169, 135] on div "Supplier A Source Purchases 1045390 - CCL Labels Rounding 1,000 Rounding Unit E…" at bounding box center [272, 136] width 544 height 272
type input "1"
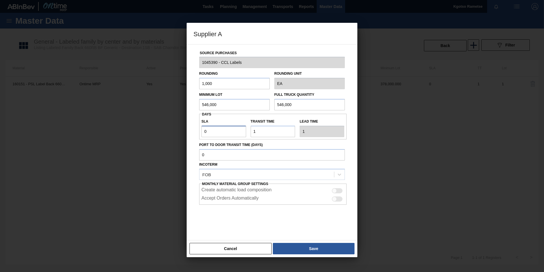
type input "2"
type input "1"
click at [305, 224] on div at bounding box center [272, 218] width 146 height 28
click at [312, 242] on div "Cancel Save" at bounding box center [272, 248] width 171 height 17
click at [313, 246] on button "Save" at bounding box center [314, 248] width 82 height 11
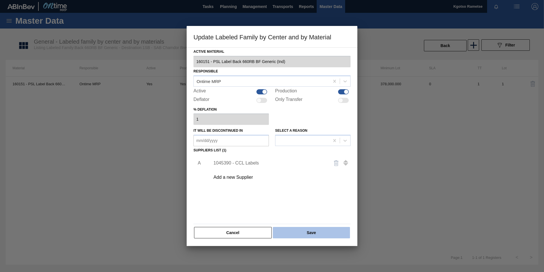
click at [309, 235] on button "Save" at bounding box center [311, 232] width 77 height 11
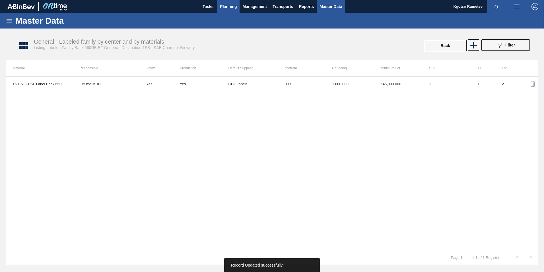
click at [226, 1] on button "Planning" at bounding box center [228, 6] width 22 height 13
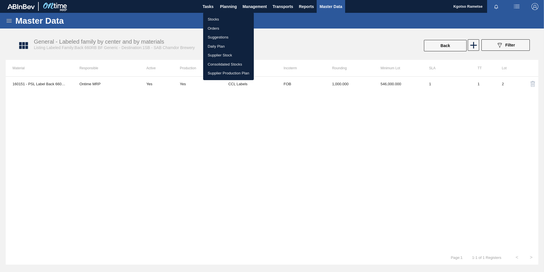
click at [216, 19] on li "Stocks" at bounding box center [228, 19] width 51 height 9
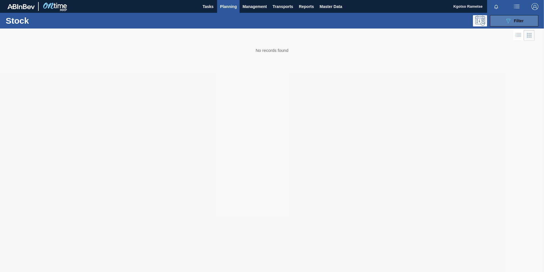
click at [521, 19] on span "Filter" at bounding box center [519, 21] width 10 height 5
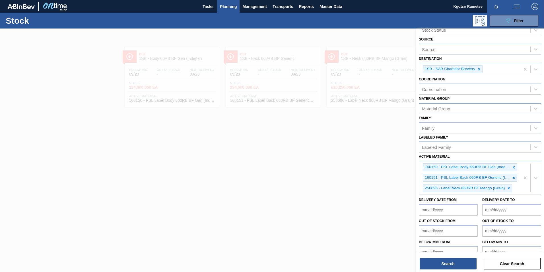
scroll to position [24, 0]
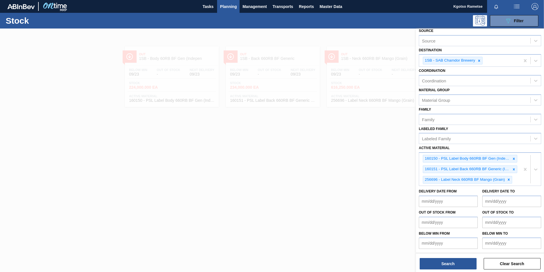
drag, startPoint x: 332, startPoint y: 83, endPoint x: 350, endPoint y: 91, distance: 19.0
click at [333, 84] on div at bounding box center [272, 164] width 544 height 272
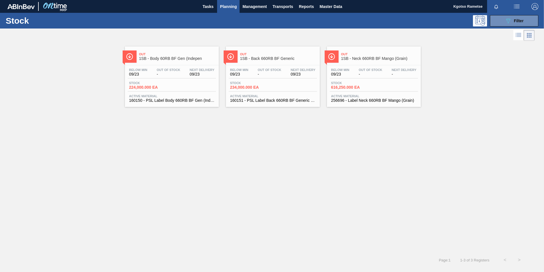
click at [368, 81] on span "Stock" at bounding box center [351, 82] width 40 height 3
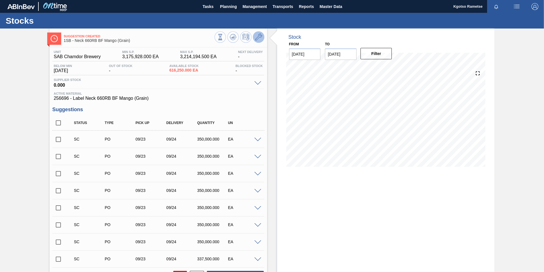
click at [258, 38] on icon at bounding box center [258, 37] width 7 height 7
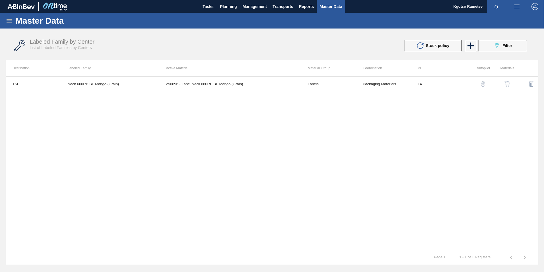
click at [509, 82] on img "button" at bounding box center [508, 84] width 6 height 6
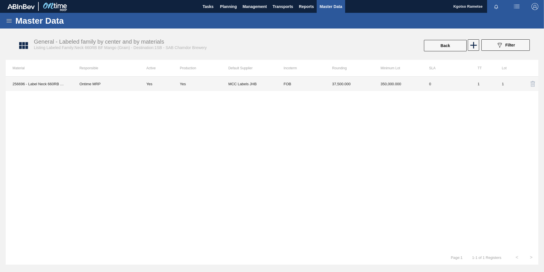
click at [344, 80] on td "37,500.000" at bounding box center [349, 84] width 48 height 14
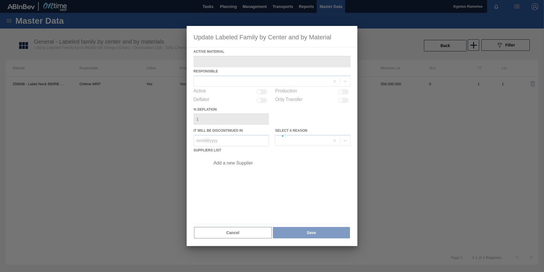
type Material "256696 - Label Neck 660RB BF Mango (Grain)"
checkbox input "true"
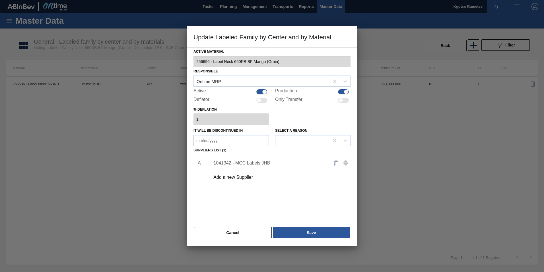
click at [274, 159] on div "1041342 - MCC Labels JHB" at bounding box center [279, 163] width 144 height 14
click at [239, 162] on div "1041342 - MCC Labels JHB" at bounding box center [269, 162] width 112 height 5
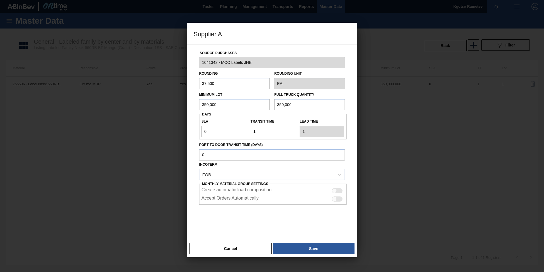
drag, startPoint x: 219, startPoint y: 82, endPoint x: 173, endPoint y: 80, distance: 45.9
click at [173, 80] on div "Supplier A Source Purchases 1041342 - MCC Labels JHB Rounding 37,500 Rounding U…" at bounding box center [272, 136] width 544 height 272
type input "1,000"
click at [191, 108] on div "Source Purchases 1041342 - MCC Labels JHB Rounding 1,000 Rounding Unit EA Minim…" at bounding box center [272, 142] width 171 height 196
drag, startPoint x: 222, startPoint y: 101, endPoint x: 179, endPoint y: 106, distance: 43.0
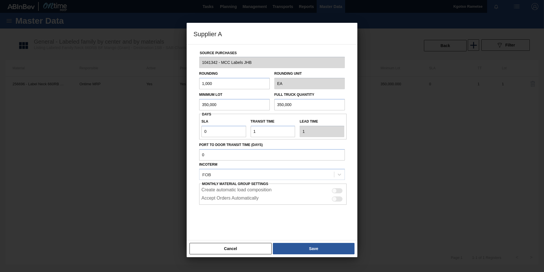
click at [193, 102] on div "Source Purchases 1041342 - MCC Labels JHB Rounding 1,000 Rounding Unit EA Minim…" at bounding box center [272, 142] width 171 height 196
drag, startPoint x: 241, startPoint y: 101, endPoint x: 161, endPoint y: 111, distance: 80.5
click at [177, 110] on div "Supplier A Source Purchases 1041342 - MCC Labels JHB Rounding 1,000 Rounding Un…" at bounding box center [272, 136] width 544 height 272
type input "250,000"
drag, startPoint x: 278, startPoint y: 98, endPoint x: 241, endPoint y: 97, distance: 36.8
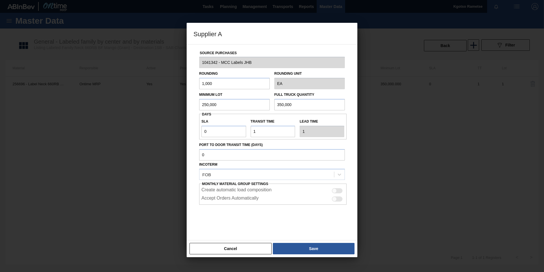
click at [241, 97] on div "Minimum Lot 250,000 Full Truck Quantity 350,000" at bounding box center [272, 99] width 150 height 21
drag, startPoint x: 315, startPoint y: 101, endPoint x: 181, endPoint y: 102, distance: 134.1
click at [230, 96] on div "Minimum Lot 250,000 Full Truck Quantity 350,000" at bounding box center [272, 99] width 150 height 21
paste input "2"
type input "250,000"
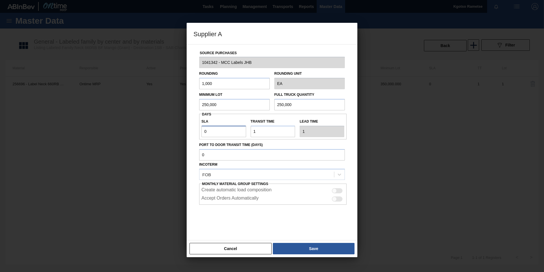
drag, startPoint x: 208, startPoint y: 129, endPoint x: 155, endPoint y: 122, distance: 53.7
click at [168, 121] on div "Supplier A Source Purchases 1041342 - MCC Labels JHB Rounding 1,000 Rounding Un…" at bounding box center [272, 136] width 544 height 272
type input "1"
type input "2"
type input "1"
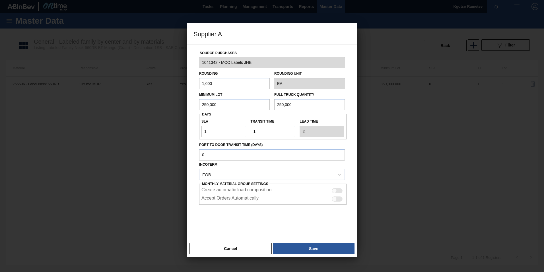
click at [306, 230] on div at bounding box center [272, 218] width 146 height 28
click at [307, 242] on div "Cancel Save" at bounding box center [272, 248] width 171 height 17
click at [308, 246] on button "Save" at bounding box center [314, 248] width 82 height 11
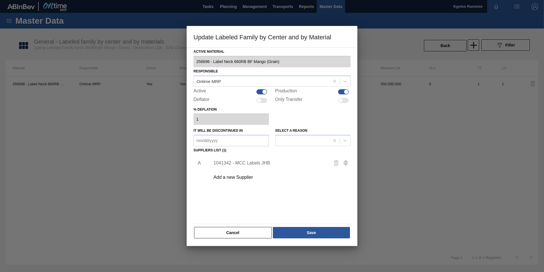
click at [307, 239] on div "Active Material 256696 - Label Neck 660RB BF Mango (Grain) Responsible Ontime M…" at bounding box center [272, 146] width 171 height 198
click at [306, 232] on button "Save" at bounding box center [311, 232] width 77 height 11
